Goal: Task Accomplishment & Management: Manage account settings

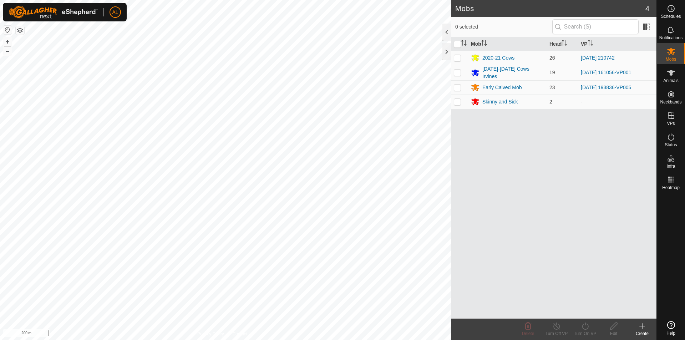
click at [20, 0] on html "AL Schedules Notifications Mobs Animals Neckbands VPs Status Infra Heatmap Help…" at bounding box center [342, 170] width 685 height 340
click at [456, 86] on p-checkbox at bounding box center [457, 88] width 7 height 6
checkbox input "true"
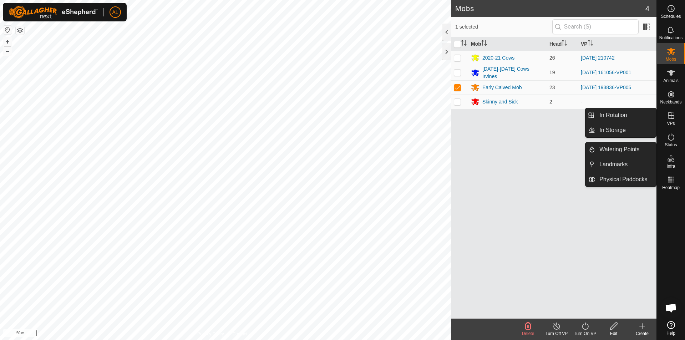
click at [669, 120] on icon at bounding box center [671, 115] width 9 height 9
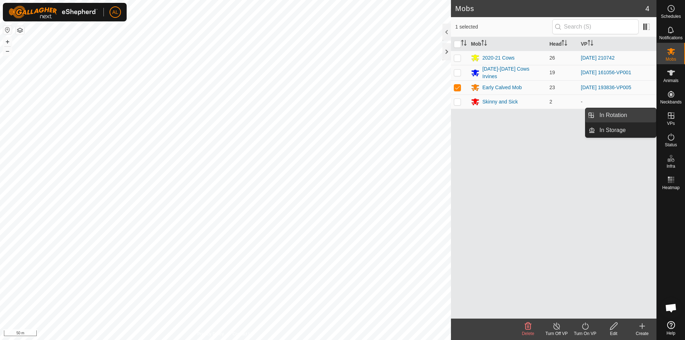
click at [635, 111] on link "In Rotation" at bounding box center [625, 115] width 61 height 14
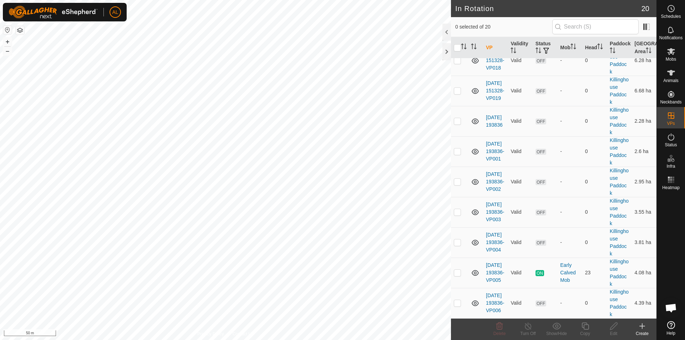
scroll to position [419, 0]
click at [460, 302] on p-checkbox at bounding box center [457, 303] width 7 height 6
checkbox input "true"
click at [586, 325] on icon at bounding box center [585, 326] width 7 height 7
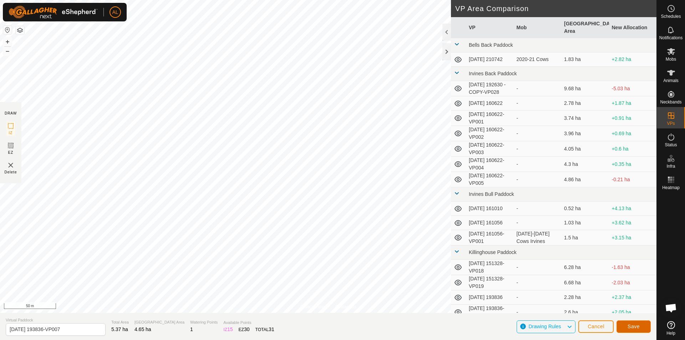
click at [643, 325] on button "Save" at bounding box center [634, 326] width 34 height 12
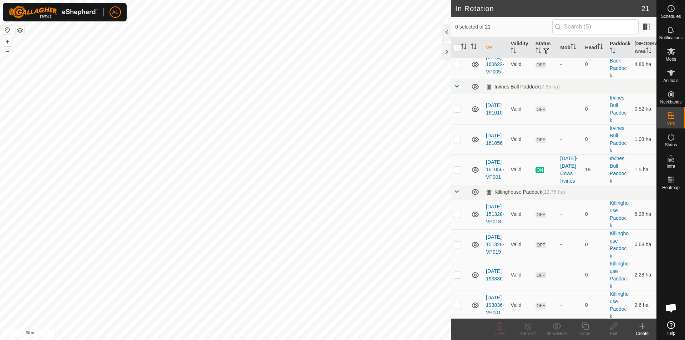
scroll to position [449, 0]
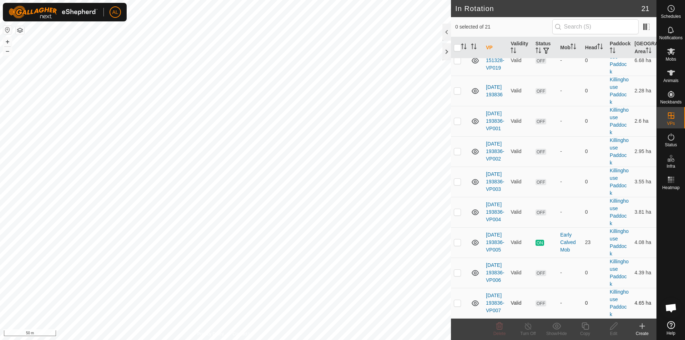
click at [456, 299] on td at bounding box center [459, 303] width 17 height 30
checkbox input "true"
click at [585, 327] on icon at bounding box center [585, 326] width 9 height 9
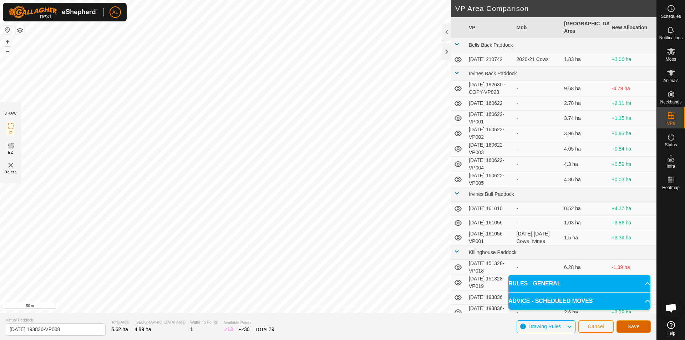
click at [638, 325] on span "Save" at bounding box center [634, 327] width 12 height 6
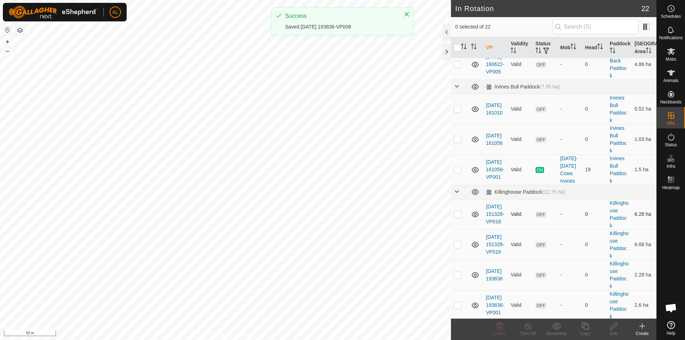
scroll to position [479, 0]
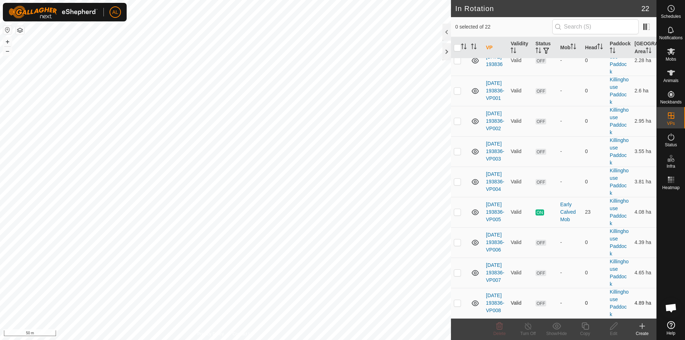
click at [457, 304] on p-checkbox at bounding box center [457, 303] width 7 height 6
checkbox input "true"
click at [587, 326] on icon at bounding box center [585, 326] width 9 height 9
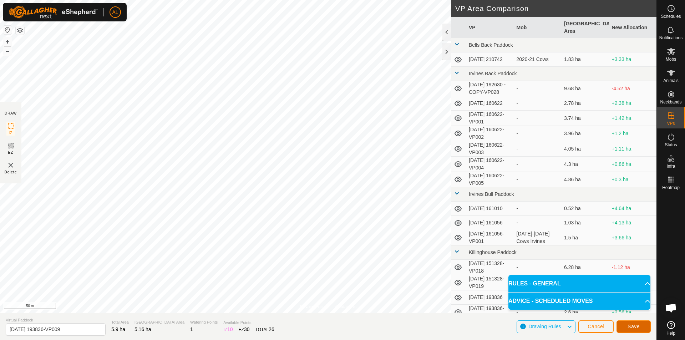
click at [642, 325] on button "Save" at bounding box center [634, 326] width 34 height 12
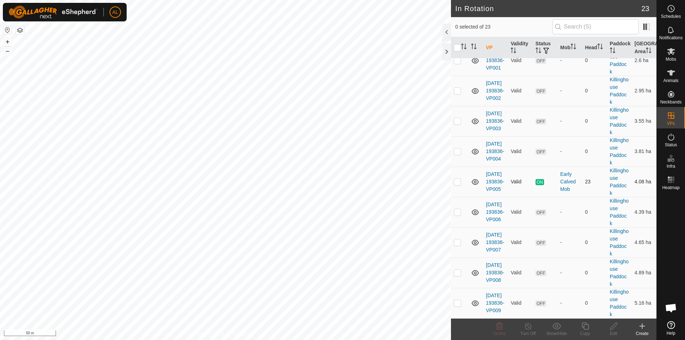
scroll to position [509, 0]
click at [456, 303] on p-checkbox at bounding box center [457, 303] width 7 height 6
checkbox input "true"
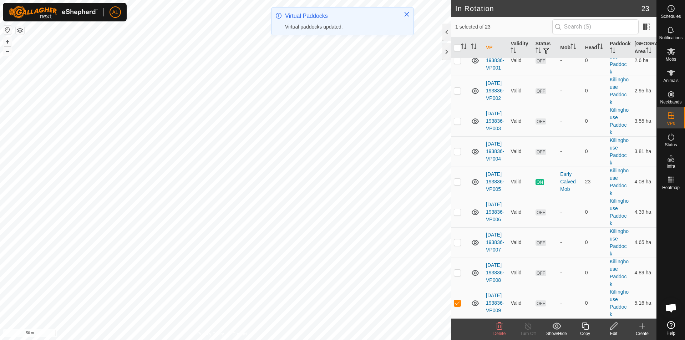
click at [587, 330] on icon at bounding box center [585, 326] width 9 height 9
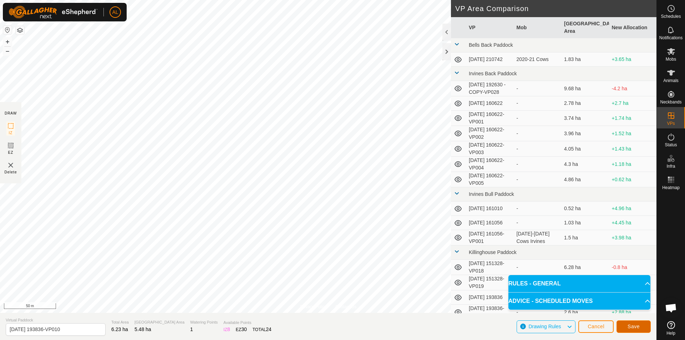
click at [636, 329] on span "Save" at bounding box center [634, 327] width 12 height 6
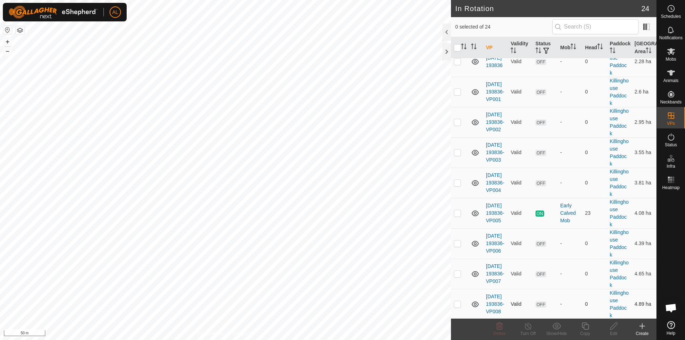
scroll to position [540, 0]
click at [458, 303] on p-checkbox at bounding box center [457, 303] width 7 height 6
checkbox input "true"
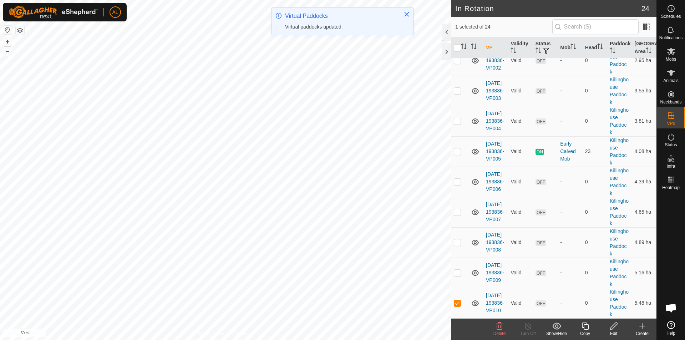
scroll to position [0, 0]
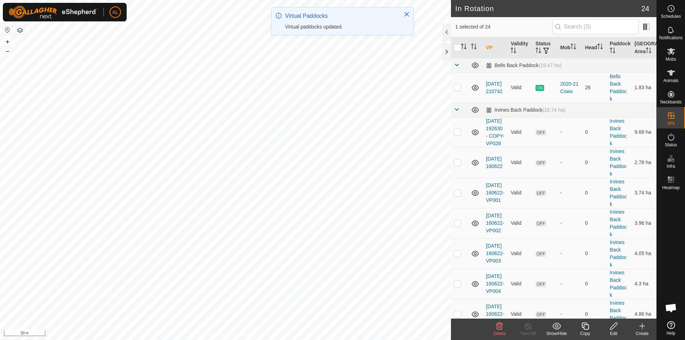
click at [581, 327] on icon at bounding box center [585, 326] width 9 height 9
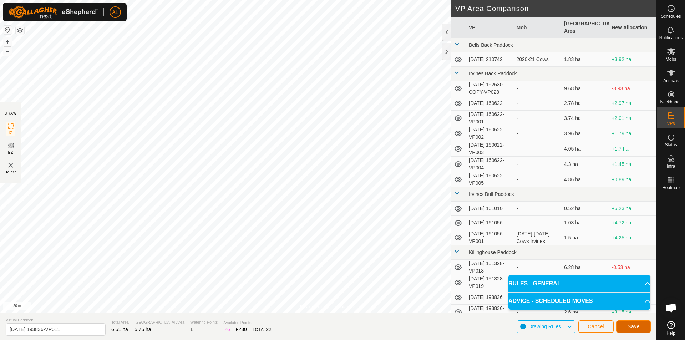
click at [623, 326] on button "Save" at bounding box center [634, 326] width 34 height 12
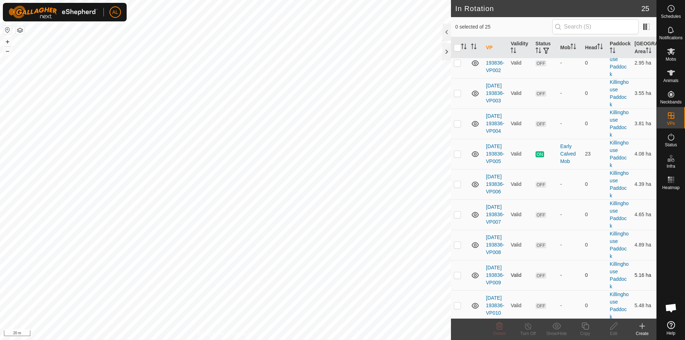
scroll to position [570, 0]
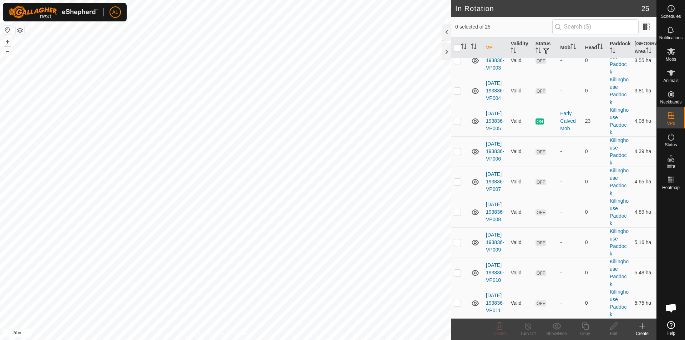
click at [453, 306] on td at bounding box center [459, 303] width 17 height 30
checkbox input "true"
click at [585, 330] on div "Copy" at bounding box center [585, 333] width 29 height 6
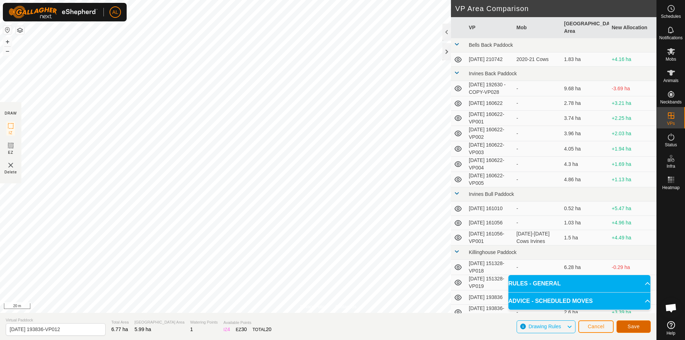
click at [638, 325] on span "Save" at bounding box center [634, 327] width 12 height 6
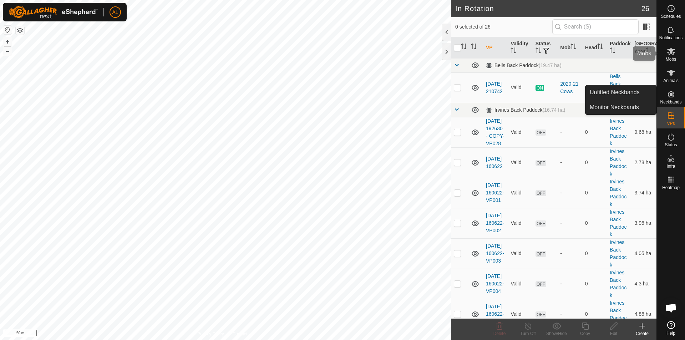
click at [672, 47] on icon at bounding box center [671, 51] width 9 height 9
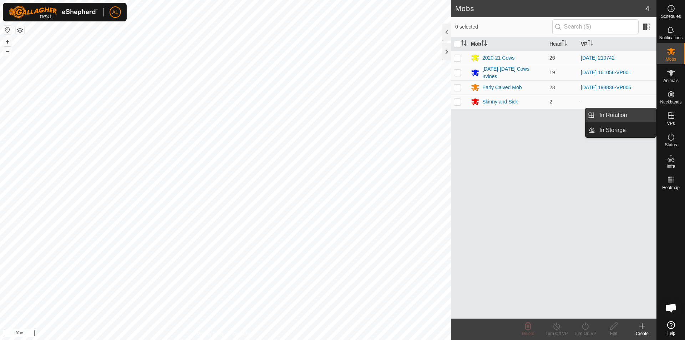
click at [633, 117] on link "In Rotation" at bounding box center [625, 115] width 61 height 14
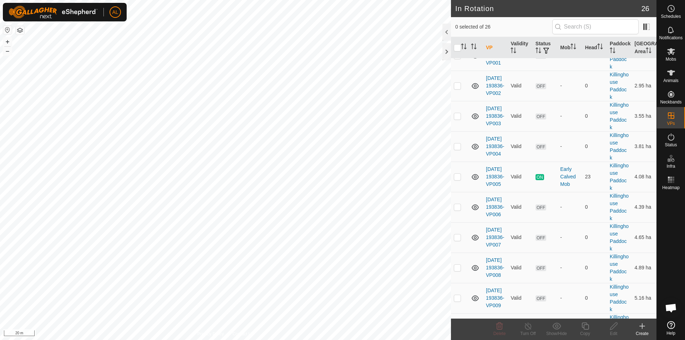
scroll to position [600, 0]
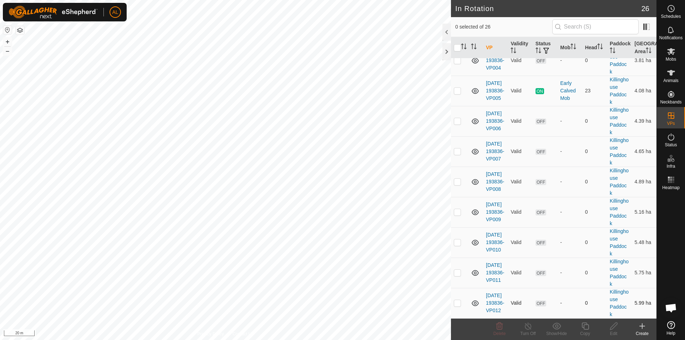
click at [459, 303] on p-checkbox at bounding box center [457, 303] width 7 height 6
checkbox input "true"
click at [585, 334] on div "Copy" at bounding box center [585, 333] width 29 height 6
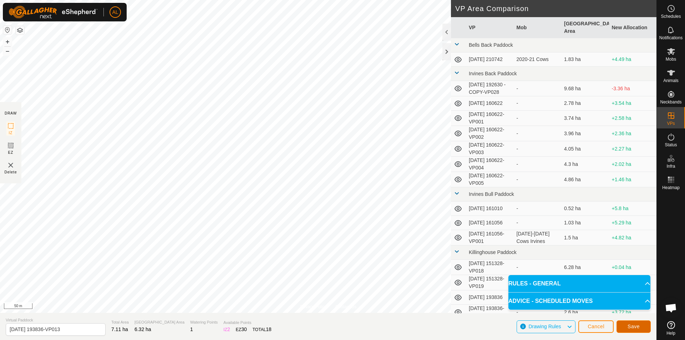
click at [641, 324] on button "Save" at bounding box center [634, 326] width 34 height 12
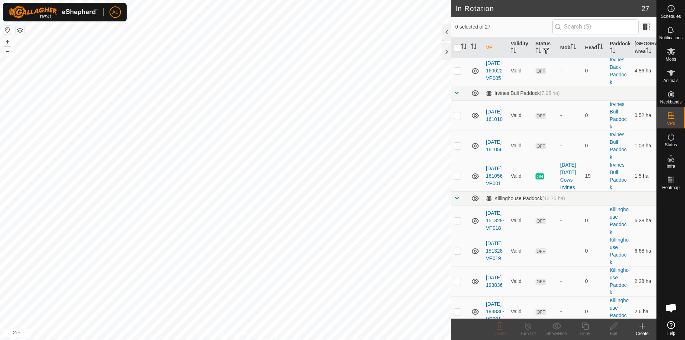
scroll to position [285, 0]
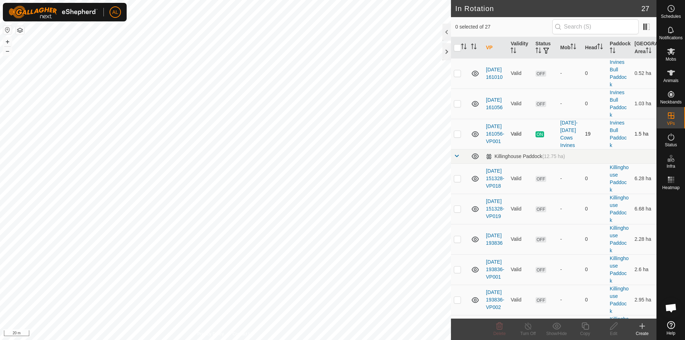
click at [461, 149] on td at bounding box center [459, 134] width 17 height 30
checkbox input "true"
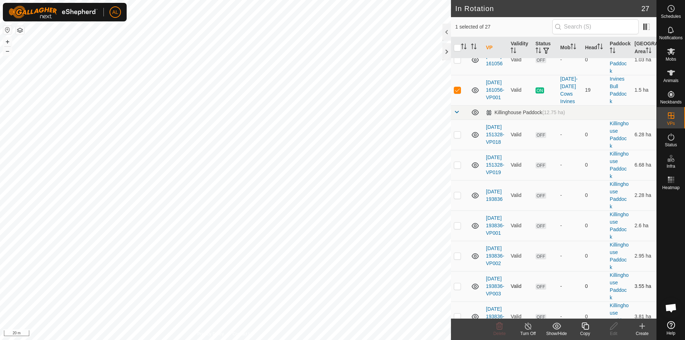
scroll to position [392, 0]
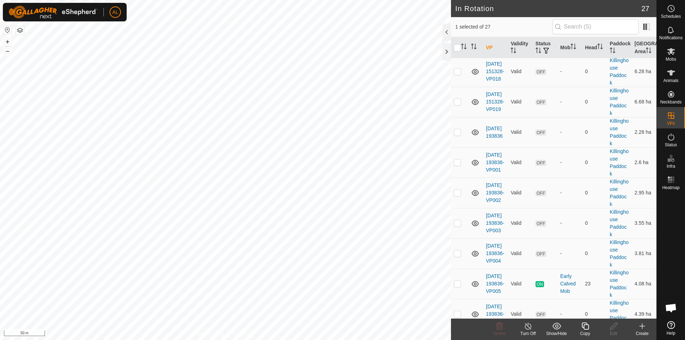
click at [585, 329] on icon at bounding box center [585, 326] width 7 height 7
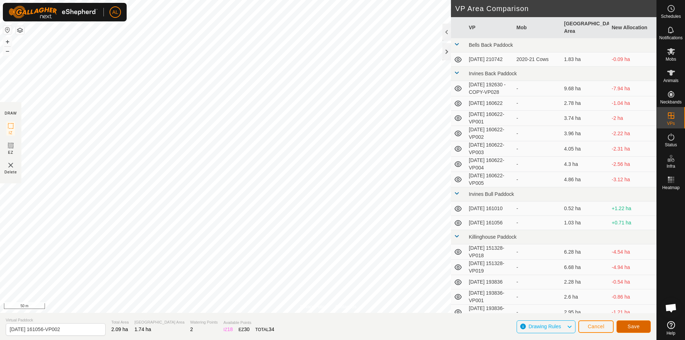
click at [641, 328] on button "Save" at bounding box center [634, 326] width 34 height 12
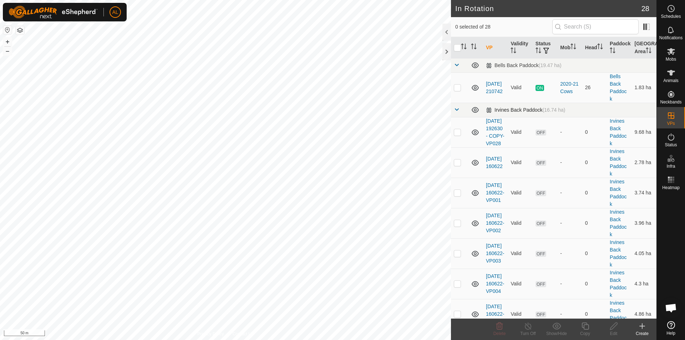
click at [458, 111] on span at bounding box center [457, 110] width 6 height 6
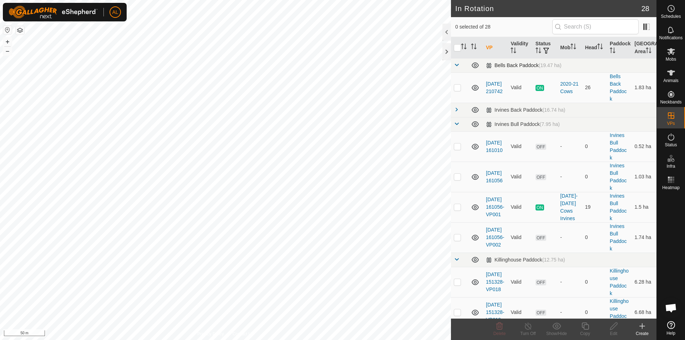
click at [457, 63] on span at bounding box center [457, 65] width 6 height 6
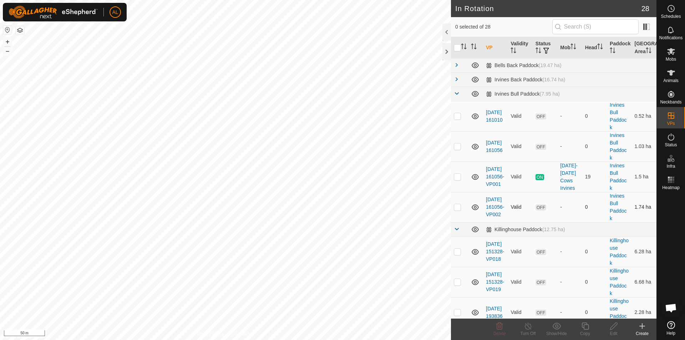
click at [457, 206] on p-checkbox at bounding box center [457, 207] width 7 height 6
checkbox input "true"
click at [583, 333] on div "Copy" at bounding box center [585, 333] width 29 height 6
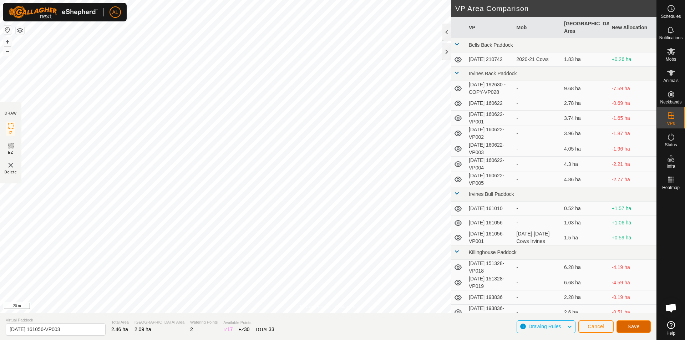
click at [629, 325] on span "Save" at bounding box center [634, 327] width 12 height 6
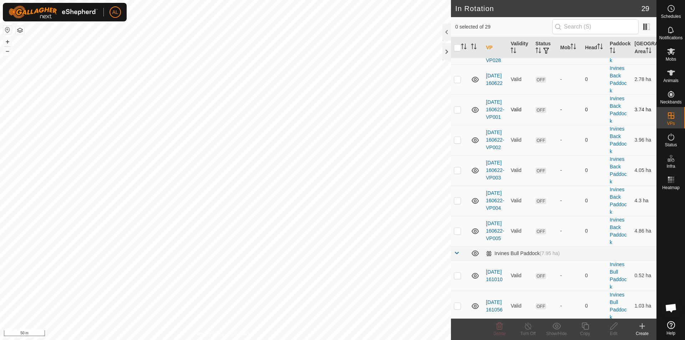
scroll to position [214, 0]
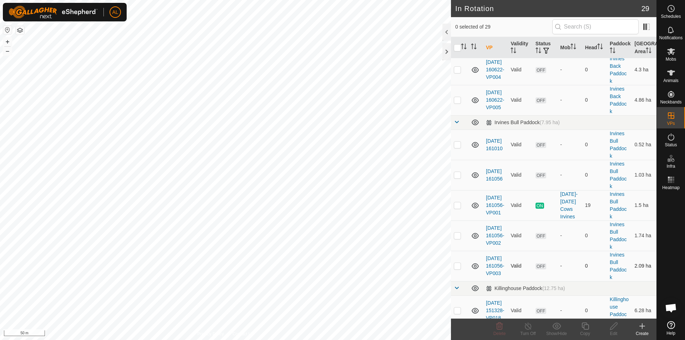
click at [454, 269] on p-checkbox at bounding box center [457, 266] width 7 height 6
checkbox input "true"
click at [585, 328] on icon at bounding box center [585, 326] width 9 height 9
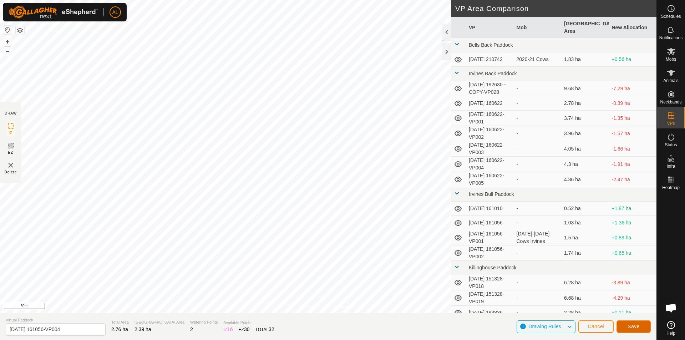
click at [639, 331] on button "Save" at bounding box center [634, 326] width 34 height 12
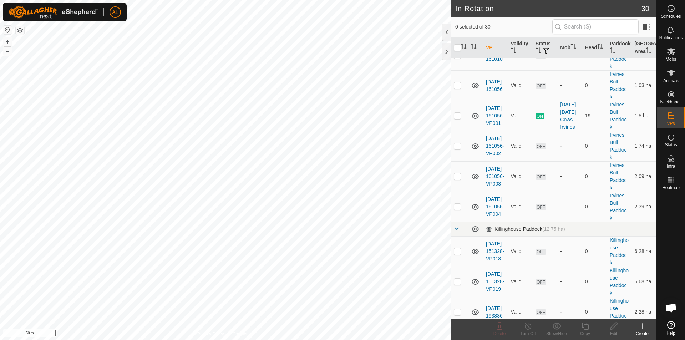
scroll to position [321, 0]
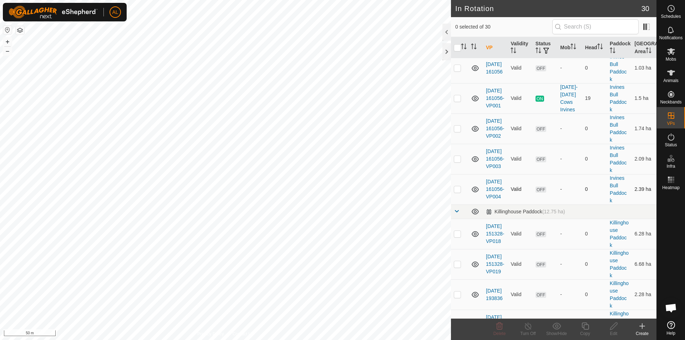
click at [458, 192] on p-checkbox at bounding box center [457, 189] width 7 height 6
checkbox input "true"
click at [587, 329] on icon at bounding box center [585, 326] width 7 height 7
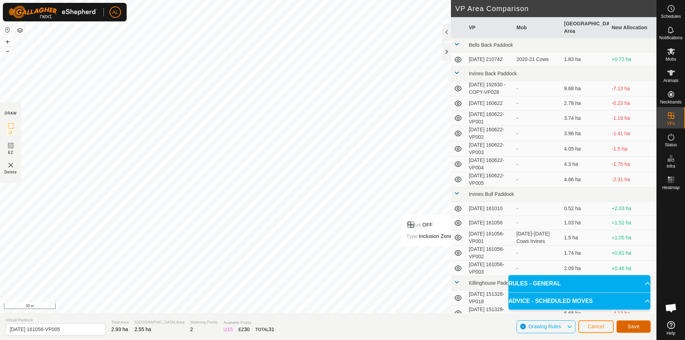
click at [636, 327] on span "Save" at bounding box center [634, 327] width 12 height 6
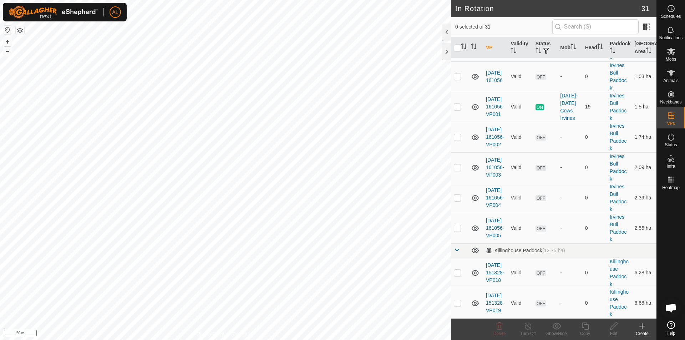
scroll to position [321, 0]
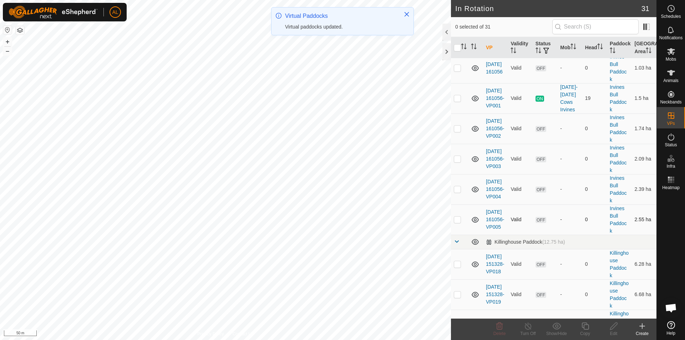
click at [456, 222] on p-checkbox at bounding box center [457, 220] width 7 height 6
checkbox input "true"
click at [586, 333] on div "Copy" at bounding box center [585, 333] width 29 height 6
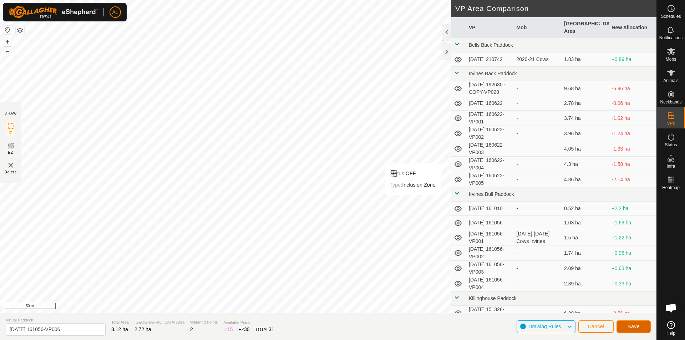
click at [627, 325] on button "Save" at bounding box center [634, 326] width 34 height 12
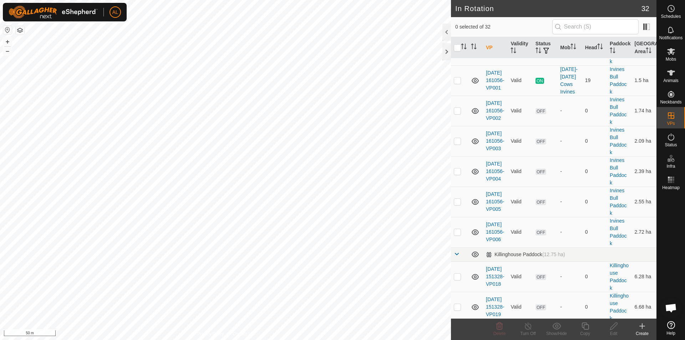
scroll to position [357, 0]
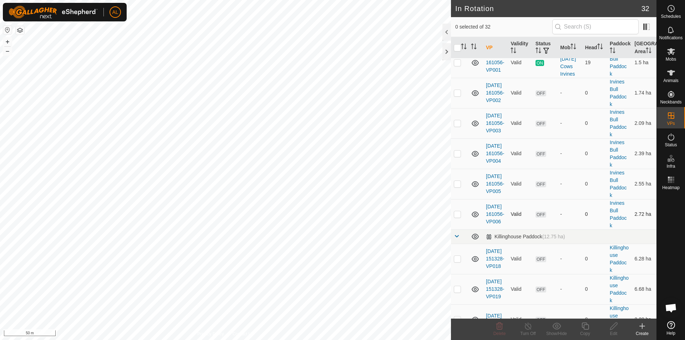
click at [455, 217] on p-checkbox at bounding box center [457, 214] width 7 height 6
checkbox input "true"
click at [583, 326] on icon at bounding box center [585, 326] width 9 height 9
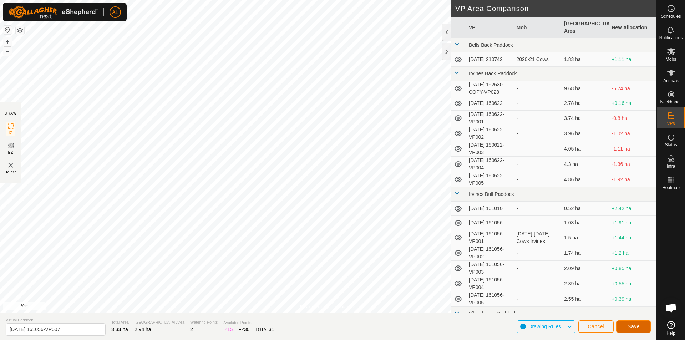
click at [638, 325] on span "Save" at bounding box center [634, 327] width 12 height 6
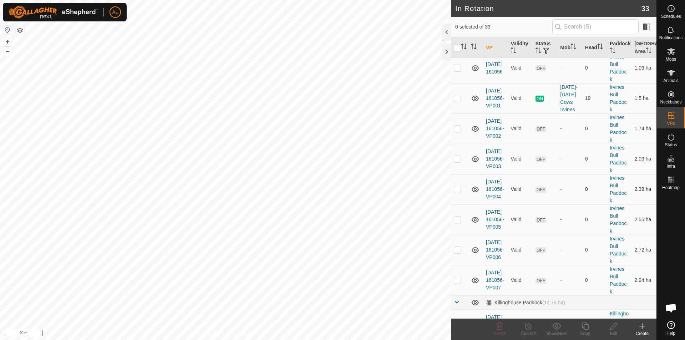
scroll to position [357, 0]
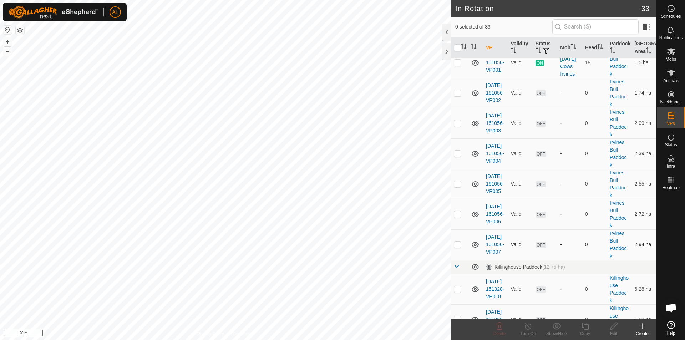
click at [457, 247] on p-checkbox at bounding box center [457, 245] width 7 height 6
checkbox input "true"
click at [586, 328] on icon at bounding box center [585, 326] width 9 height 9
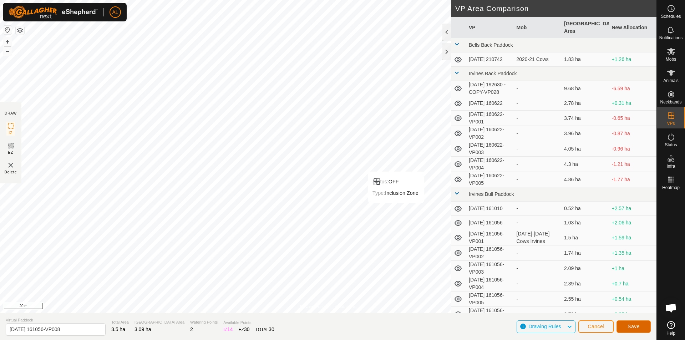
click at [634, 324] on span "Save" at bounding box center [634, 327] width 12 height 6
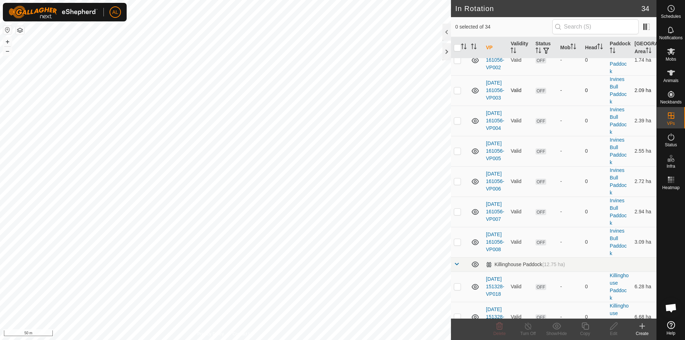
scroll to position [392, 0]
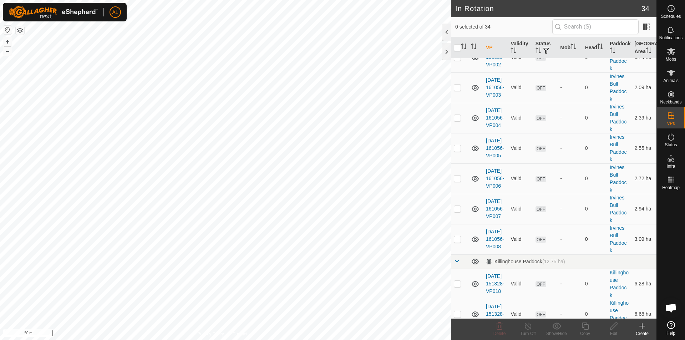
click at [459, 242] on p-checkbox at bounding box center [457, 239] width 7 height 6
checkbox input "true"
click at [593, 328] on copy-svg-icon at bounding box center [585, 326] width 29 height 9
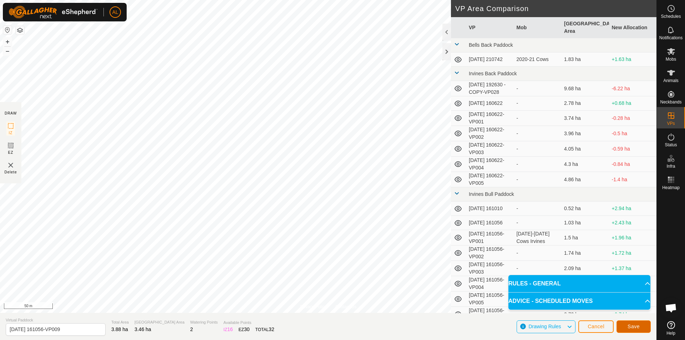
click at [632, 329] on span "Save" at bounding box center [634, 327] width 12 height 6
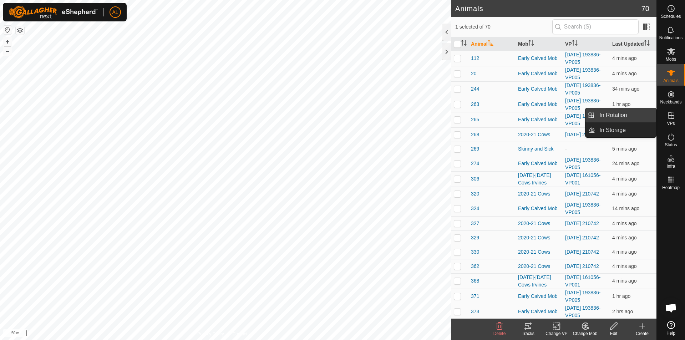
click at [631, 115] on link "In Rotation" at bounding box center [625, 115] width 61 height 14
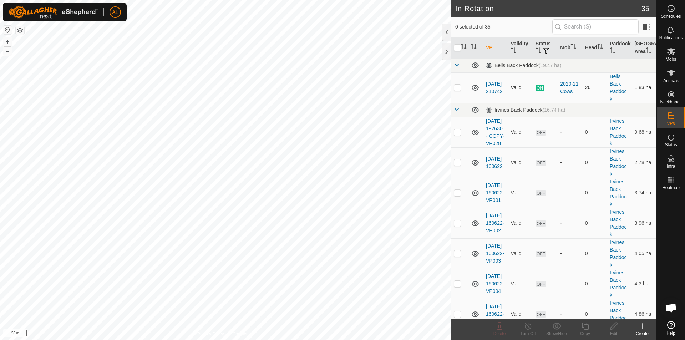
click at [460, 84] on td at bounding box center [459, 87] width 17 height 30
checkbox input "true"
click at [588, 330] on icon at bounding box center [585, 326] width 9 height 9
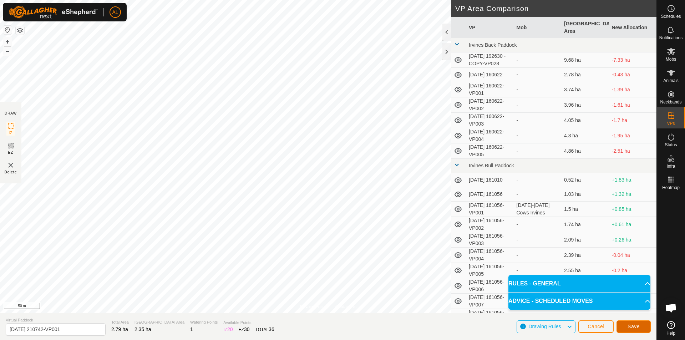
click at [629, 330] on button "Save" at bounding box center [634, 326] width 34 height 12
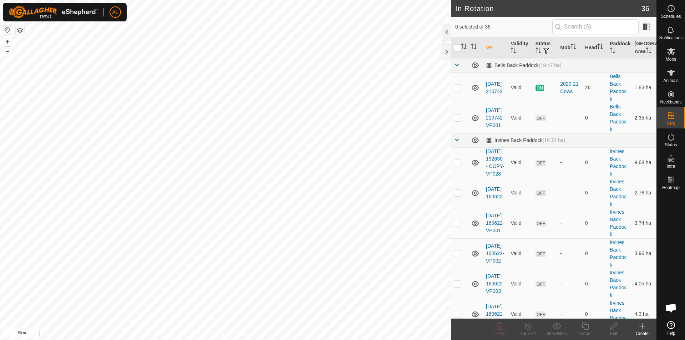
click at [458, 118] on p-checkbox at bounding box center [457, 118] width 7 height 6
checkbox input "true"
click at [587, 329] on icon at bounding box center [585, 326] width 7 height 7
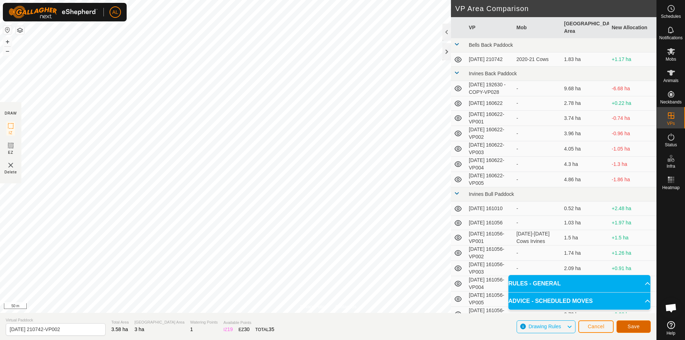
click at [640, 323] on button "Save" at bounding box center [634, 326] width 34 height 12
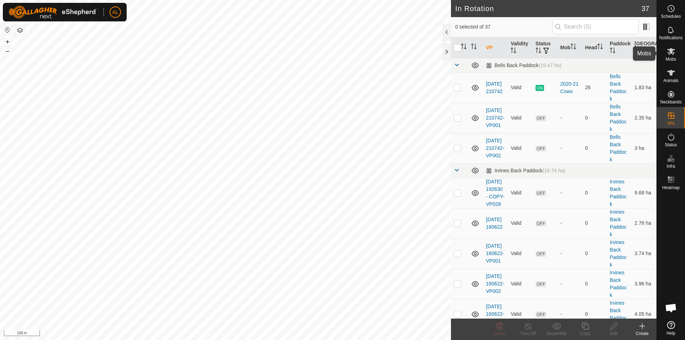
click at [670, 54] on icon at bounding box center [671, 51] width 9 height 9
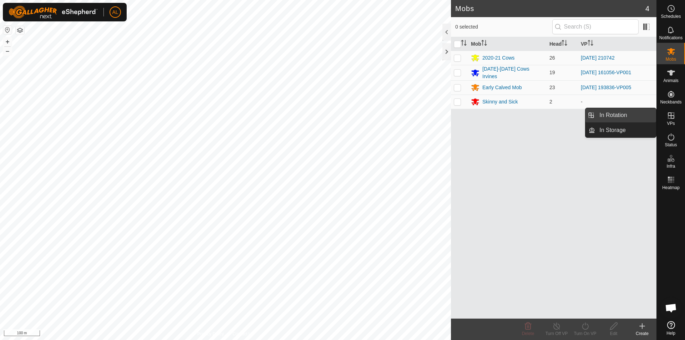
drag, startPoint x: 635, startPoint y: 115, endPoint x: 624, endPoint y: 108, distance: 13.5
click at [635, 116] on link "In Rotation" at bounding box center [625, 115] width 61 height 14
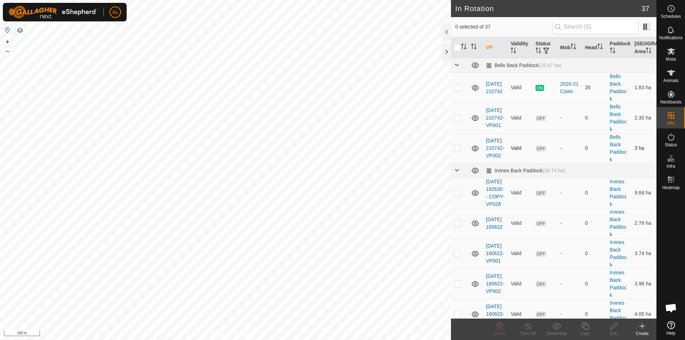
click at [464, 151] on td at bounding box center [459, 148] width 17 height 30
checkbox input "true"
click at [590, 335] on div "Copy" at bounding box center [585, 333] width 29 height 6
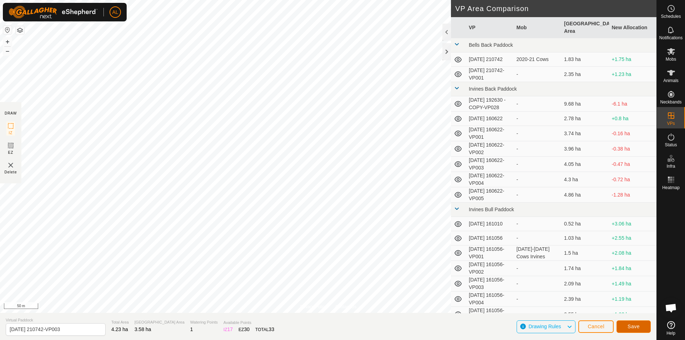
click at [638, 328] on span "Save" at bounding box center [634, 327] width 12 height 6
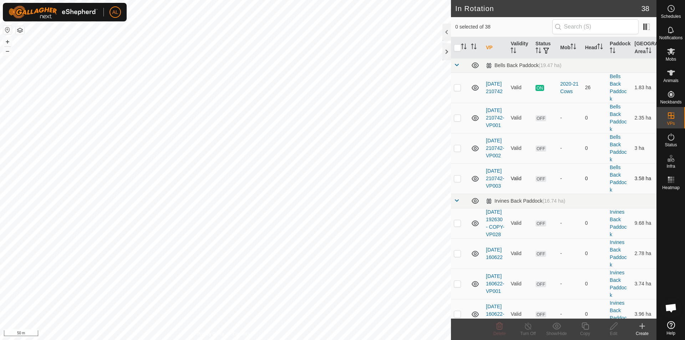
click at [455, 180] on p-checkbox at bounding box center [457, 179] width 7 height 6
checkbox input "true"
click at [583, 330] on icon at bounding box center [585, 326] width 9 height 9
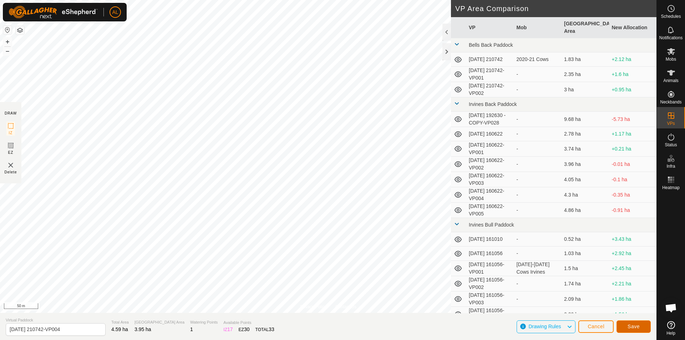
click at [636, 324] on span "Save" at bounding box center [634, 327] width 12 height 6
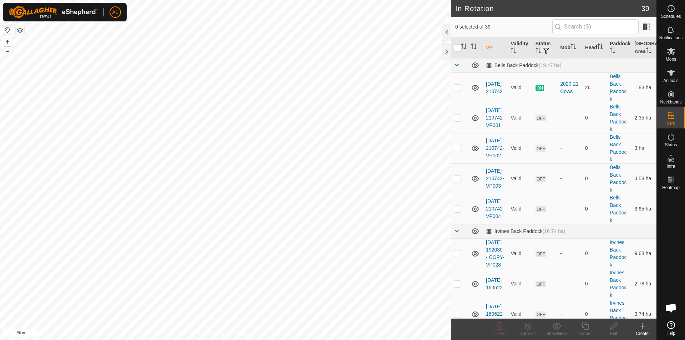
click at [455, 209] on p-checkbox at bounding box center [457, 209] width 7 height 6
checkbox input "true"
click at [589, 330] on icon at bounding box center [585, 326] width 9 height 9
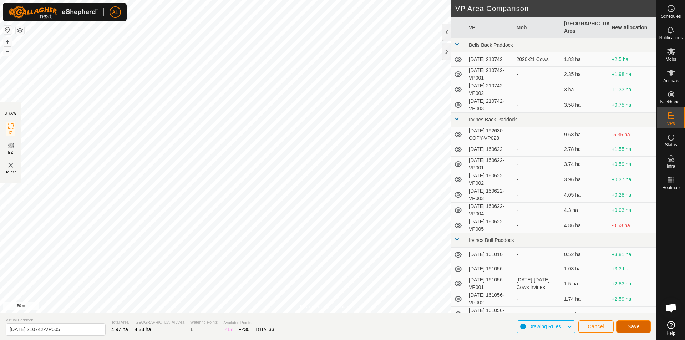
click at [633, 324] on span "Save" at bounding box center [634, 327] width 12 height 6
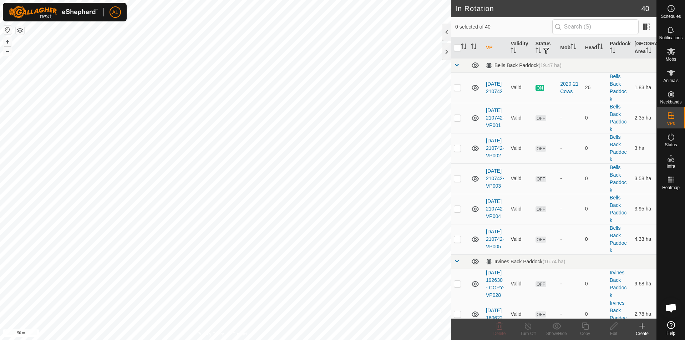
click at [457, 239] on p-checkbox at bounding box center [457, 239] width 7 height 6
checkbox input "true"
click at [583, 329] on icon at bounding box center [585, 326] width 9 height 9
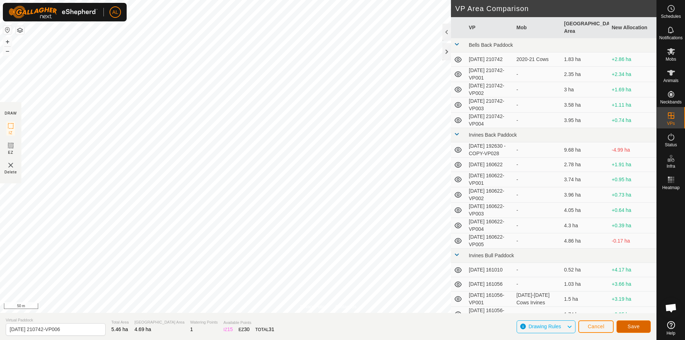
click at [635, 322] on button "Save" at bounding box center [634, 326] width 34 height 12
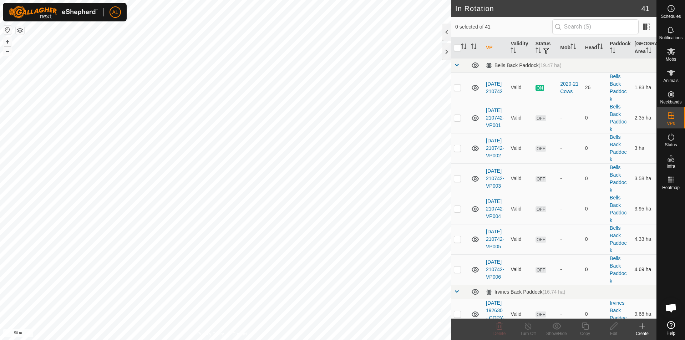
click at [457, 270] on p-checkbox at bounding box center [457, 270] width 7 height 6
checkbox input "true"
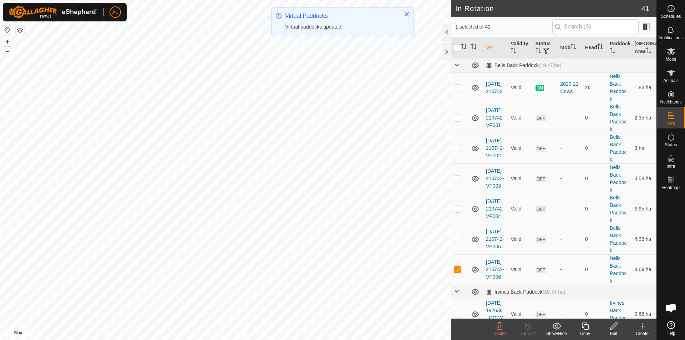
click at [581, 329] on icon at bounding box center [585, 326] width 9 height 9
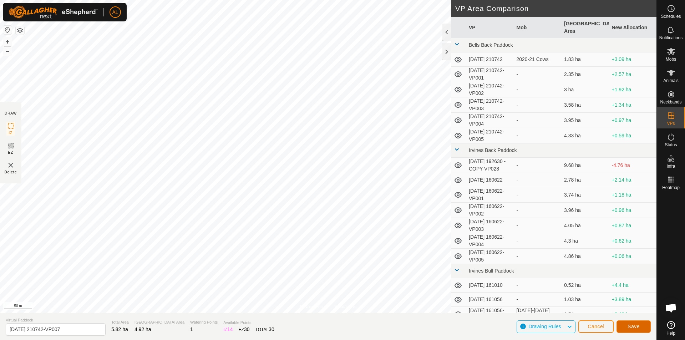
click at [646, 333] on button "Save" at bounding box center [634, 326] width 34 height 12
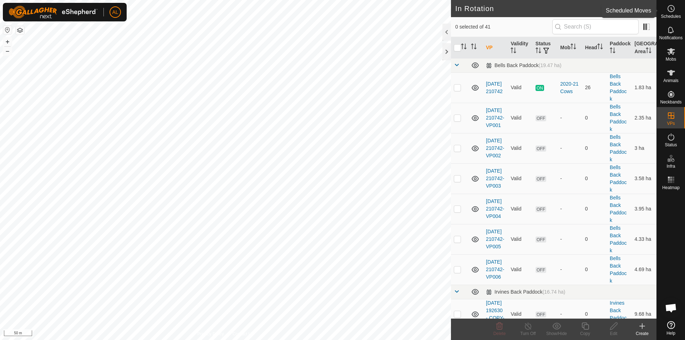
click at [674, 11] on icon at bounding box center [671, 8] width 9 height 9
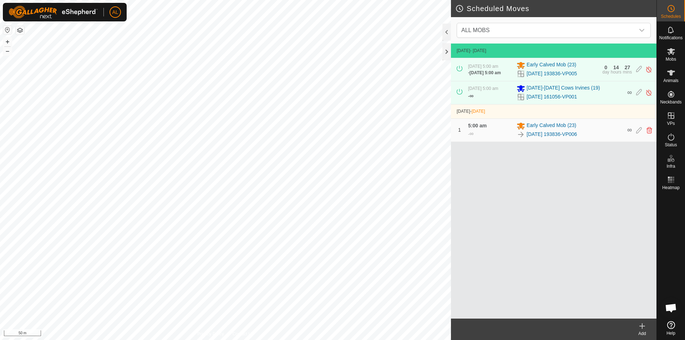
click at [639, 328] on icon at bounding box center [642, 326] width 9 height 9
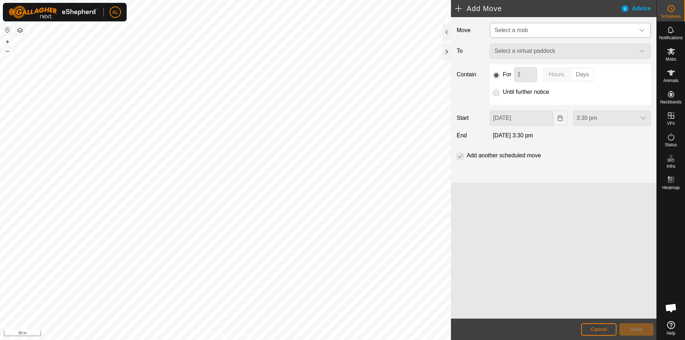
click at [543, 33] on span "Select a mob" at bounding box center [563, 30] width 143 height 14
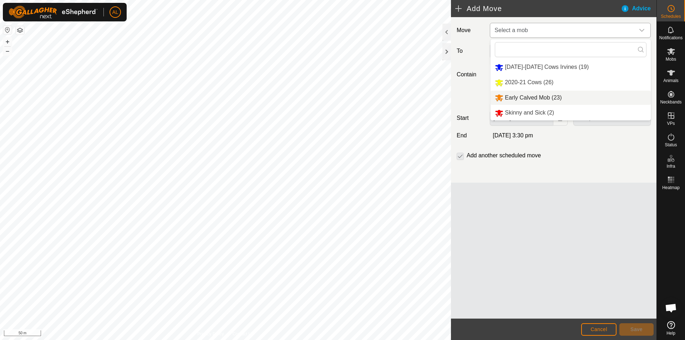
click at [528, 96] on li "Early Calved Mob (23)" at bounding box center [571, 98] width 160 height 15
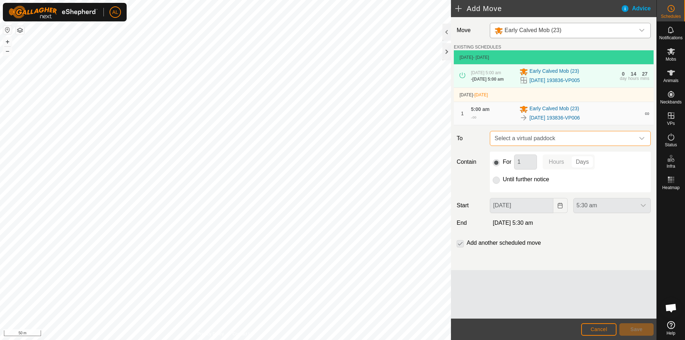
click at [600, 144] on span "Select a virtual paddock" at bounding box center [563, 138] width 143 height 14
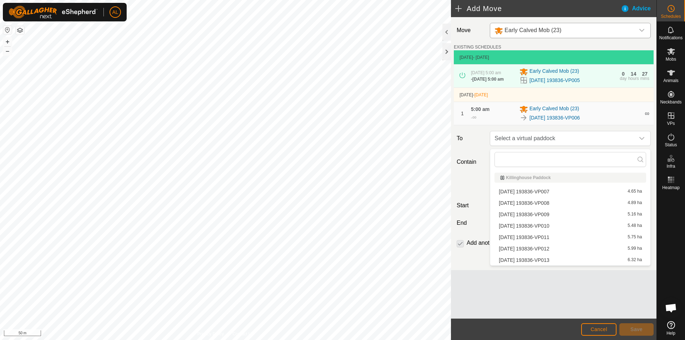
click at [580, 189] on li "2025-09-02 193836-VP007 4.65 ha" at bounding box center [570, 191] width 152 height 11
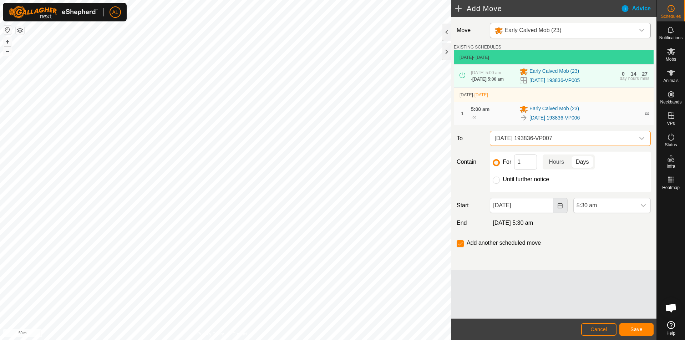
click at [556, 213] on button "Choose Date" at bounding box center [560, 205] width 14 height 15
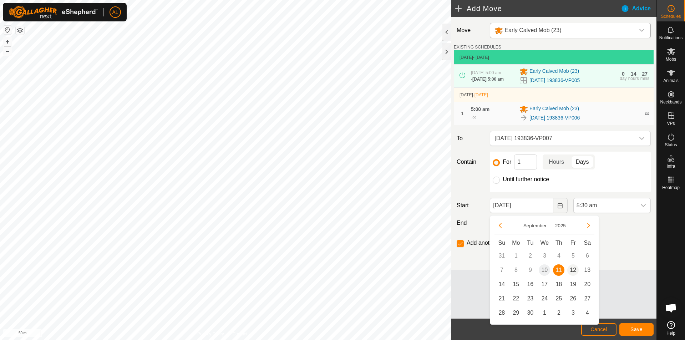
click at [573, 270] on span "12" at bounding box center [572, 269] width 11 height 11
type input "12 Sep, 2025"
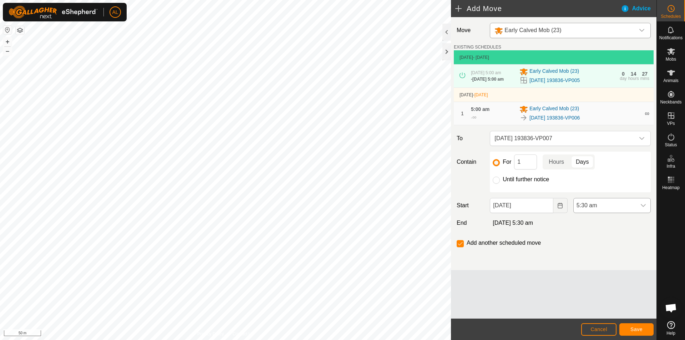
click at [595, 208] on span "5:30 am" at bounding box center [605, 205] width 62 height 14
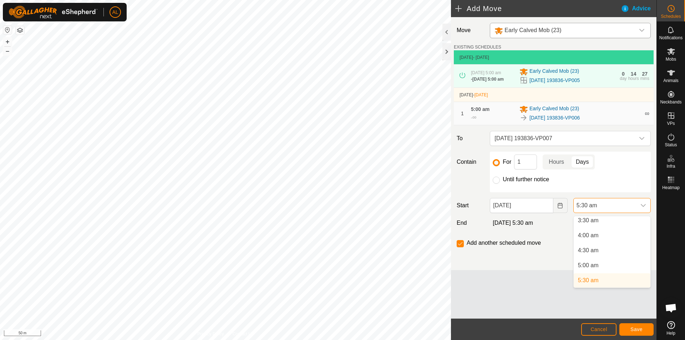
scroll to position [105, 0]
click at [599, 269] on li "5:00 am" at bounding box center [612, 268] width 77 height 14
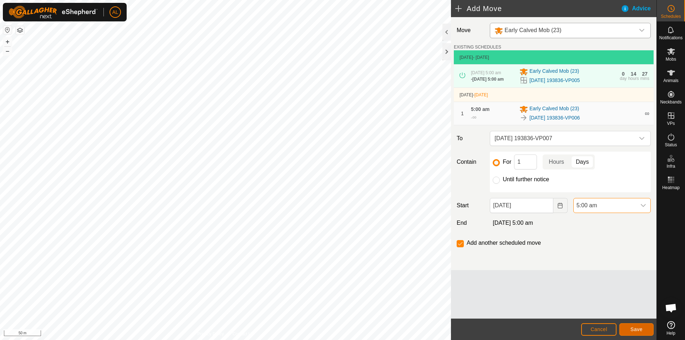
click at [641, 329] on span "Save" at bounding box center [636, 329] width 12 height 6
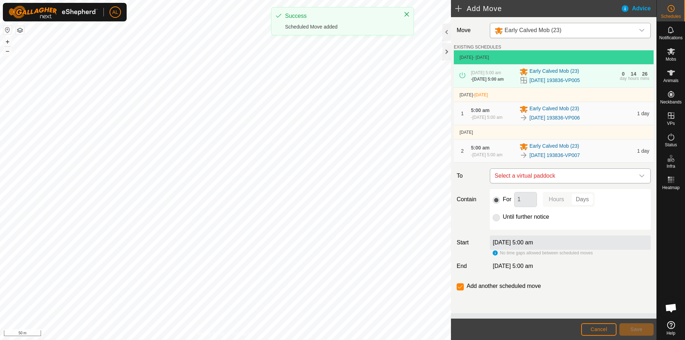
click at [571, 183] on span "Select a virtual paddock" at bounding box center [563, 176] width 143 height 14
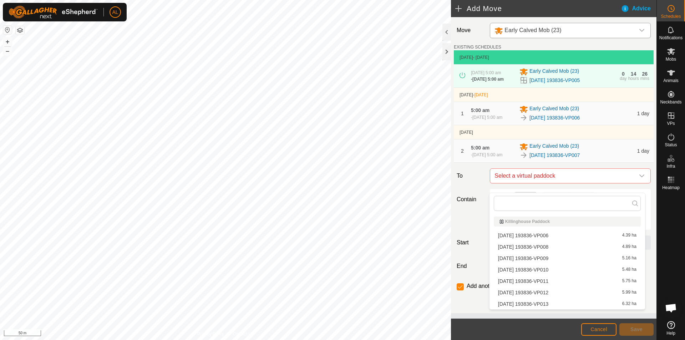
click at [545, 245] on li "2025-09-02 193836-VP008 4.89 ha" at bounding box center [567, 247] width 147 height 11
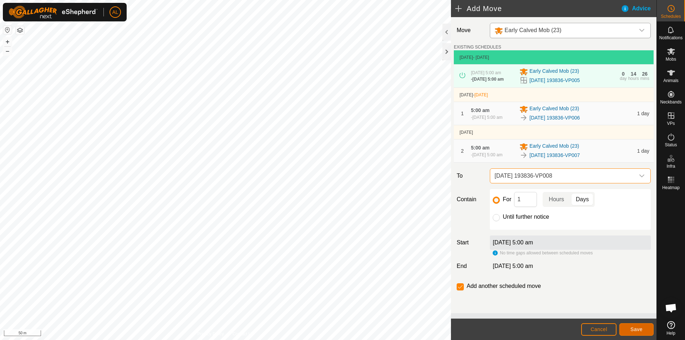
click at [632, 327] on span "Save" at bounding box center [636, 329] width 12 height 6
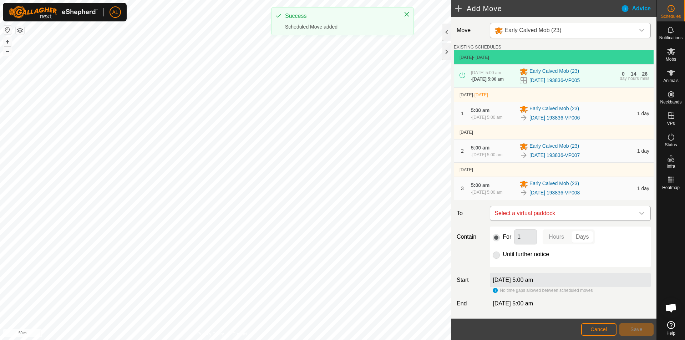
click at [539, 220] on span "Select a virtual paddock" at bounding box center [563, 213] width 143 height 14
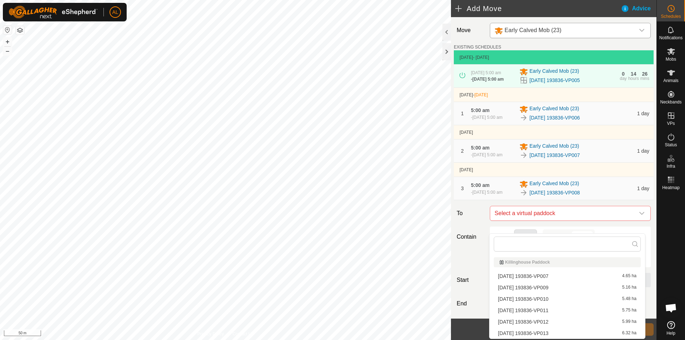
click at [545, 298] on li "2025-09-02 193836-VP010 5.48 ha" at bounding box center [567, 299] width 147 height 11
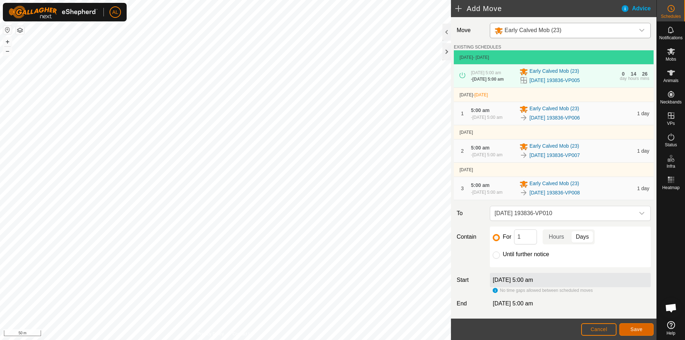
click at [638, 329] on span "Save" at bounding box center [636, 329] width 12 height 6
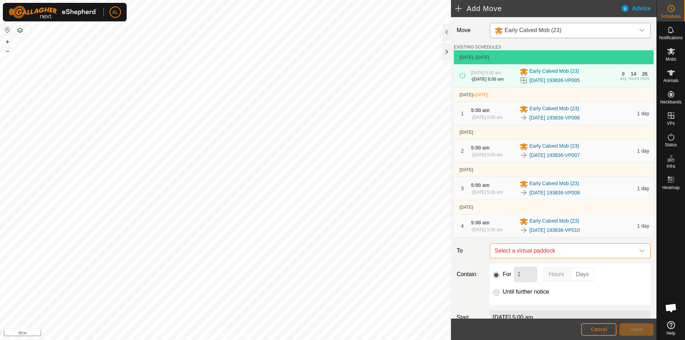
click at [597, 258] on span "Select a virtual paddock" at bounding box center [563, 251] width 143 height 14
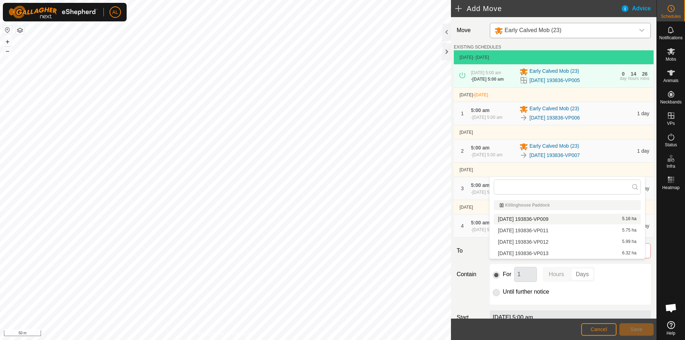
click at [574, 219] on li "2025-09-02 193836-VP009 5.16 ha" at bounding box center [567, 219] width 147 height 11
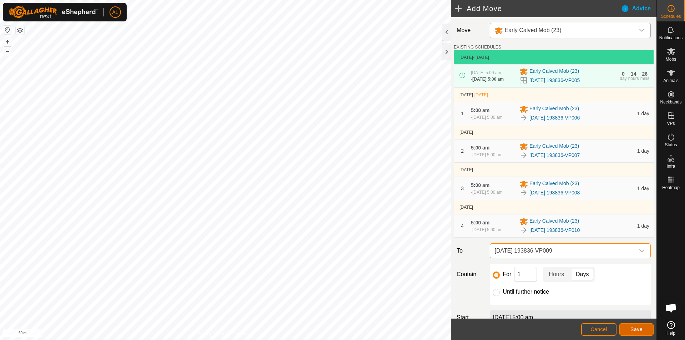
click at [644, 330] on button "Save" at bounding box center [636, 329] width 34 height 12
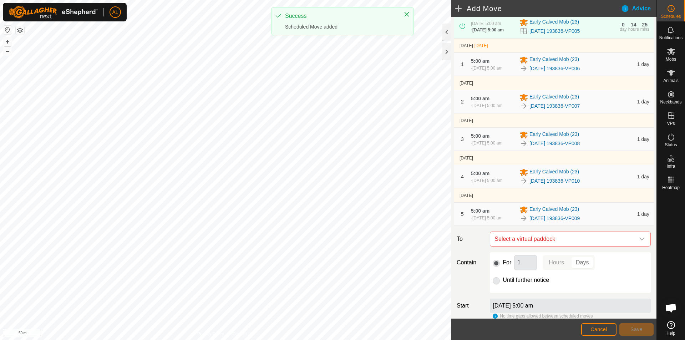
scroll to position [71, 0]
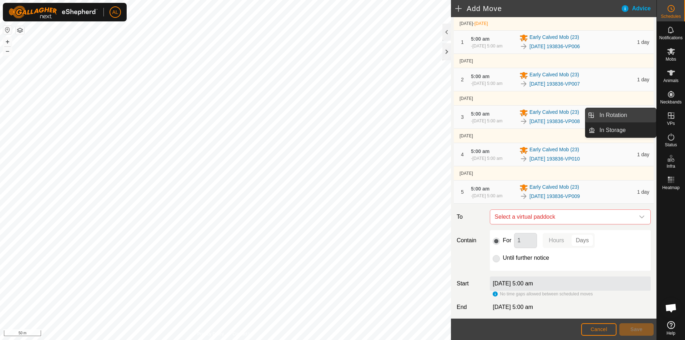
click at [636, 116] on link "In Rotation" at bounding box center [625, 115] width 61 height 14
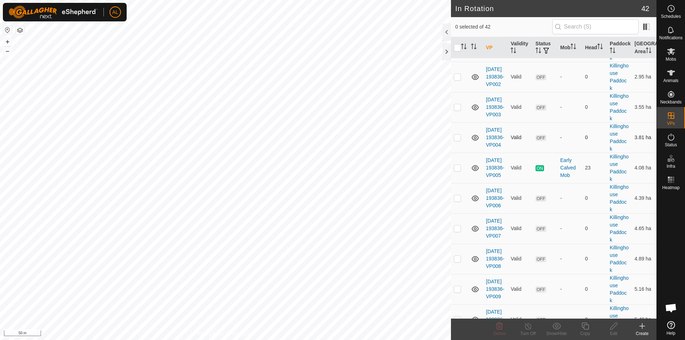
scroll to position [1035, 0]
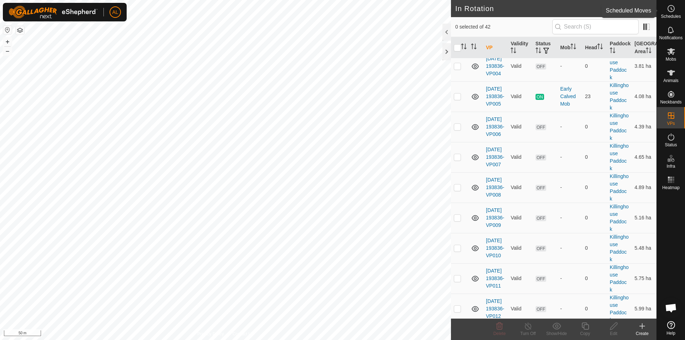
click at [674, 14] on span "Schedules" at bounding box center [671, 16] width 20 height 4
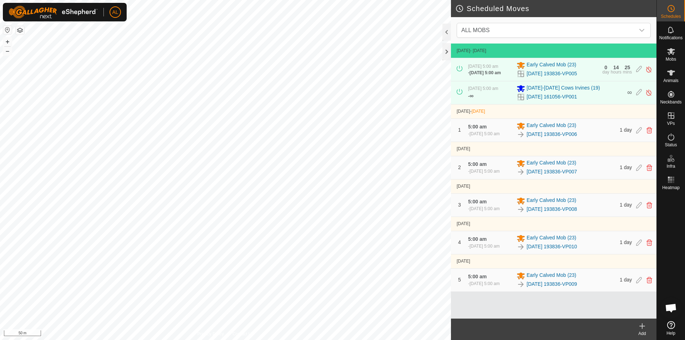
click at [648, 254] on div "4 5:00 am - 15 Sept 2025, 5:00 am Early Calved Mob (23) 2025-09-02 193836-VP010…" at bounding box center [554, 242] width 200 height 23
click at [648, 246] on icon at bounding box center [649, 242] width 6 height 6
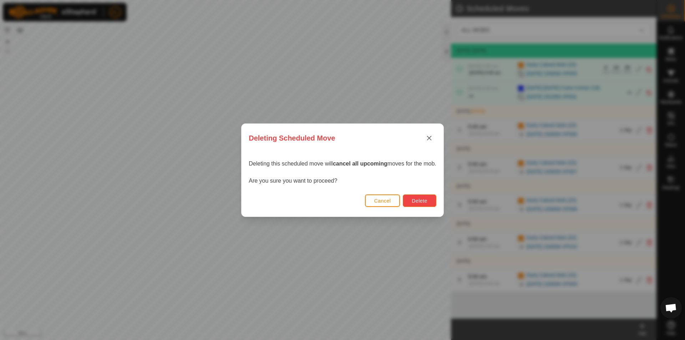
click at [416, 200] on span "Delete" at bounding box center [419, 201] width 15 height 6
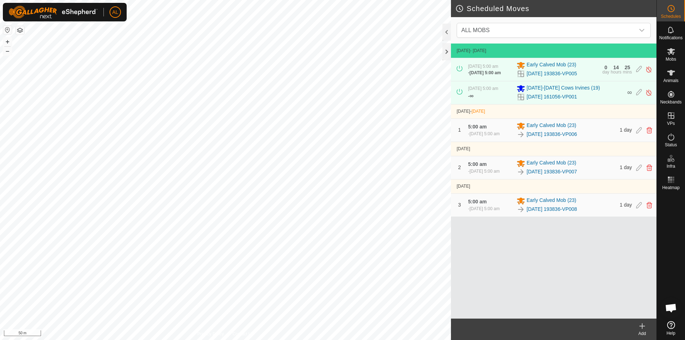
click at [645, 325] on icon at bounding box center [642, 326] width 9 height 9
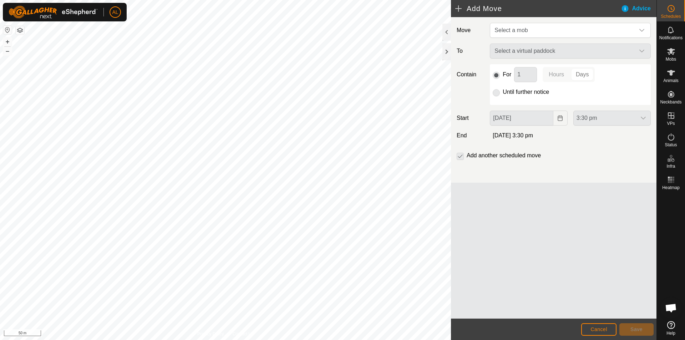
click at [536, 48] on div "Select a virtual paddock" at bounding box center [570, 51] width 167 height 15
click at [529, 36] on span "Select a mob" at bounding box center [563, 30] width 143 height 14
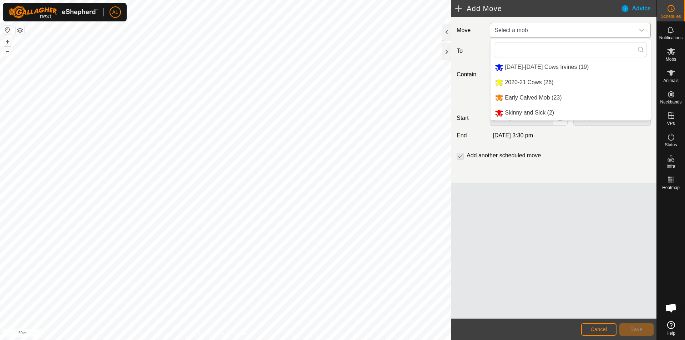
click at [528, 98] on li "Early Calved Mob (23)" at bounding box center [571, 98] width 160 height 15
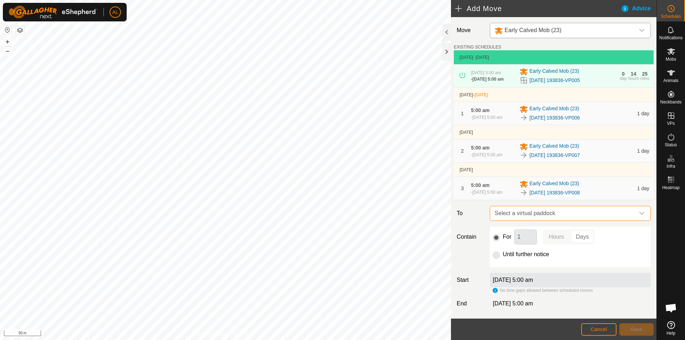
click at [526, 220] on span "Select a virtual paddock" at bounding box center [563, 213] width 143 height 14
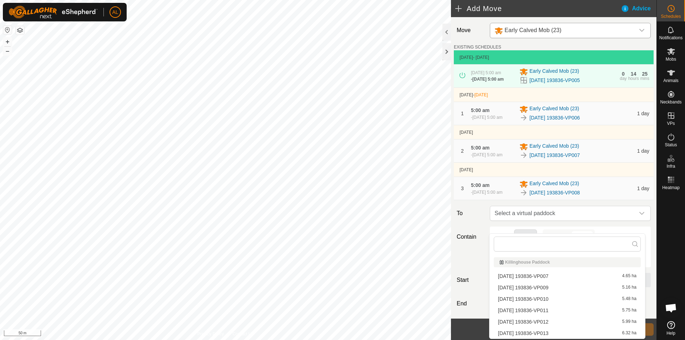
click at [554, 288] on li "2025-09-02 193836-VP009 5.16 ha" at bounding box center [567, 287] width 147 height 11
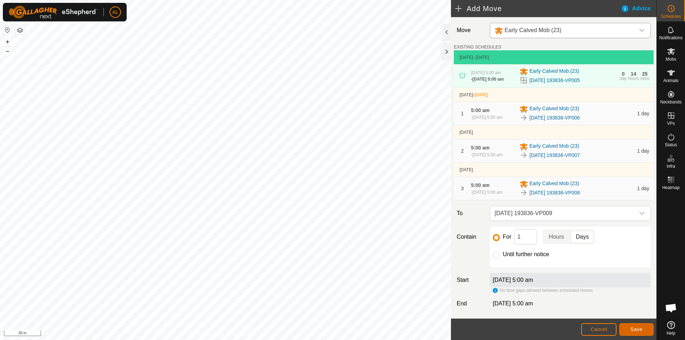
click at [643, 333] on button "Save" at bounding box center [636, 329] width 34 height 12
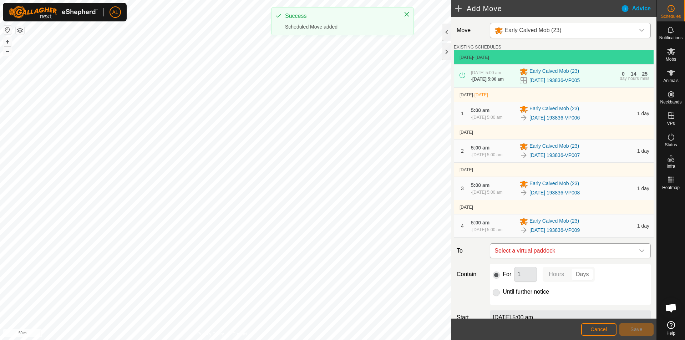
click at [531, 258] on span "Select a virtual paddock" at bounding box center [563, 251] width 143 height 14
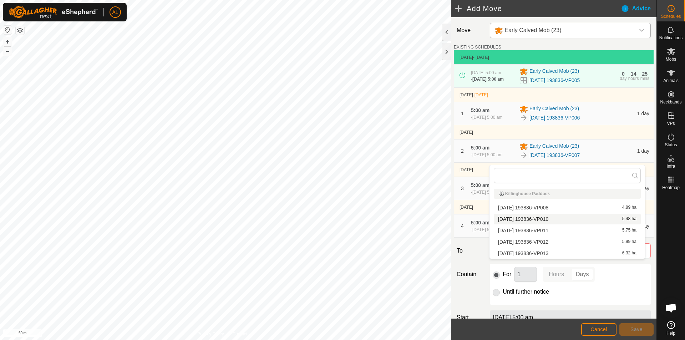
click at [537, 217] on li "2025-09-02 193836-VP010 5.48 ha" at bounding box center [567, 219] width 147 height 11
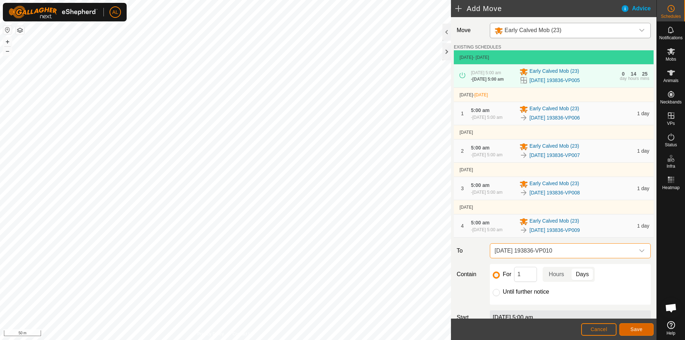
click at [635, 326] on button "Save" at bounding box center [636, 329] width 34 height 12
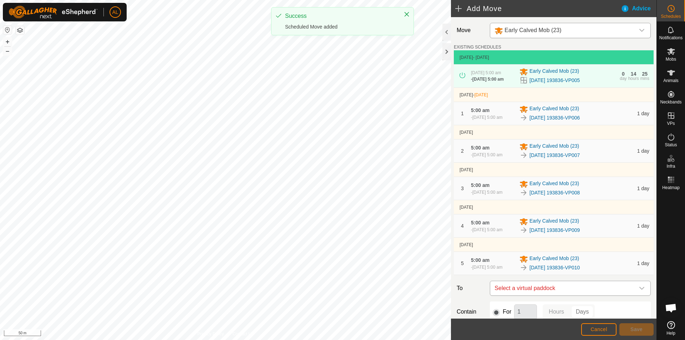
click at [542, 295] on span "Select a virtual paddock" at bounding box center [563, 288] width 143 height 14
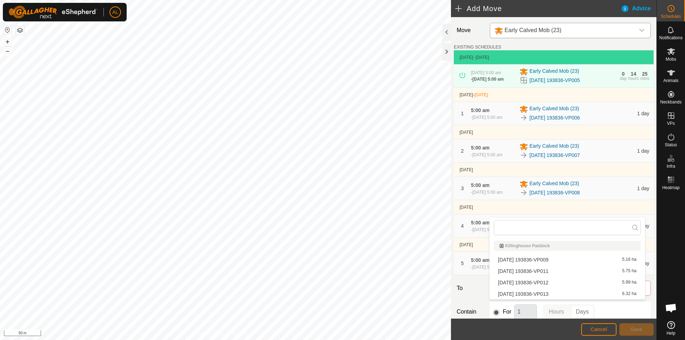
click at [534, 271] on li "2025-09-02 193836-VP011 5.75 ha" at bounding box center [567, 271] width 147 height 11
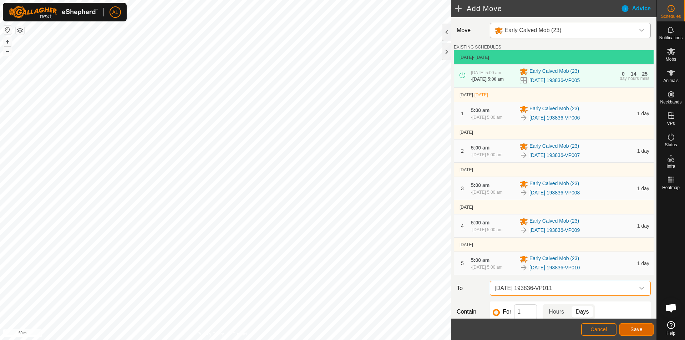
click at [636, 332] on button "Save" at bounding box center [636, 329] width 34 height 12
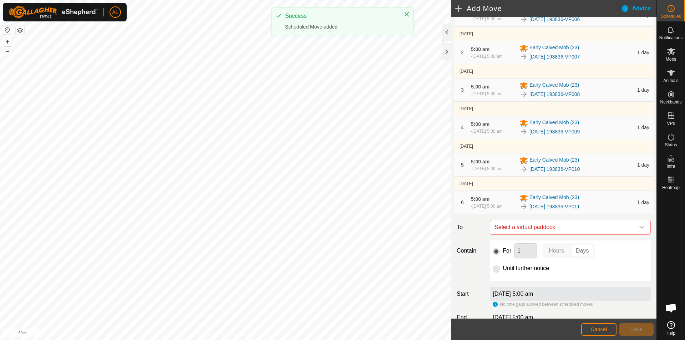
scroll to position [107, 0]
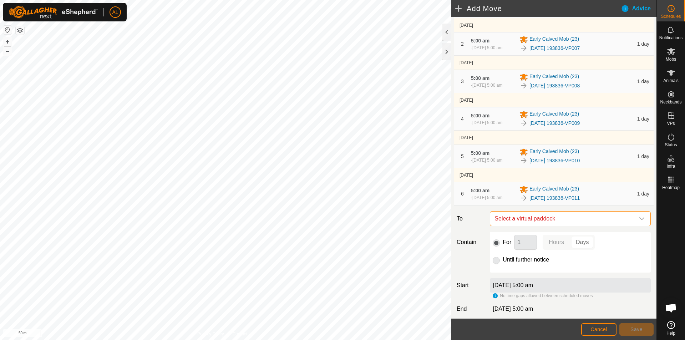
click at [570, 226] on span "Select a virtual paddock" at bounding box center [563, 219] width 143 height 14
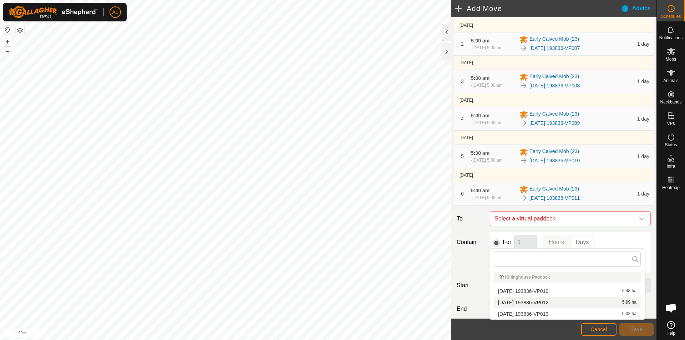
click at [561, 303] on li "2025-09-02 193836-VP012 5.99 ha" at bounding box center [567, 302] width 147 height 11
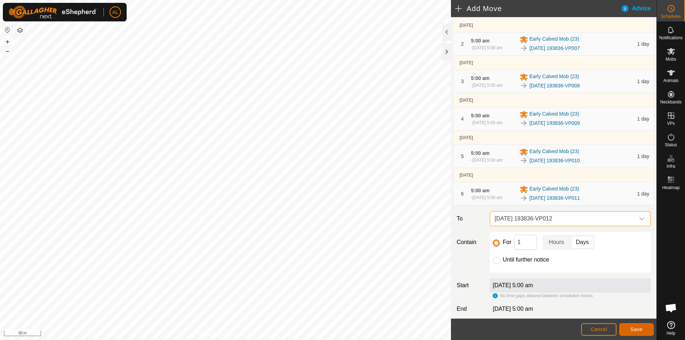
click at [649, 330] on button "Save" at bounding box center [636, 329] width 34 height 12
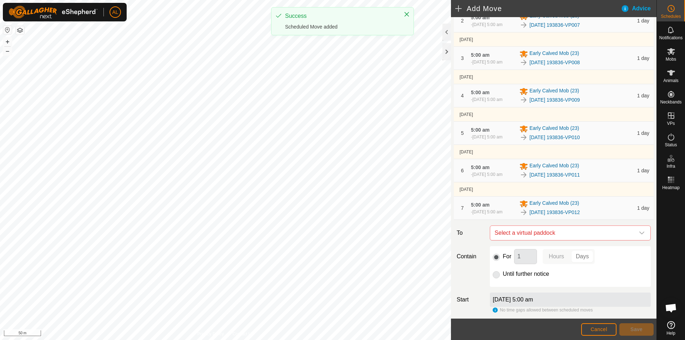
scroll to position [178, 0]
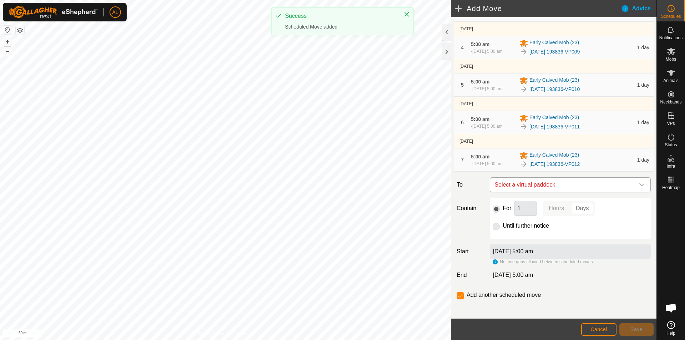
click at [553, 192] on span "Select a virtual paddock" at bounding box center [563, 185] width 143 height 14
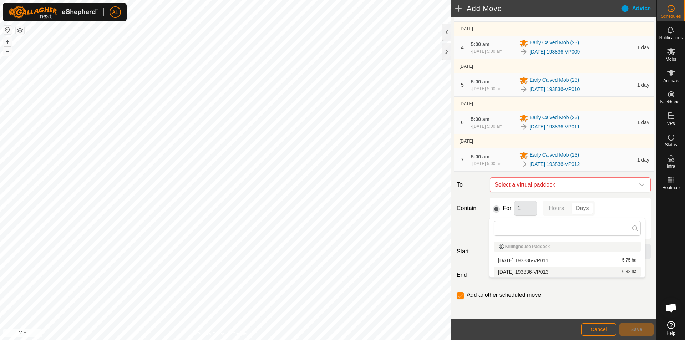
click at [551, 272] on li "2025-09-02 193836-VP013 6.32 ha" at bounding box center [567, 272] width 147 height 11
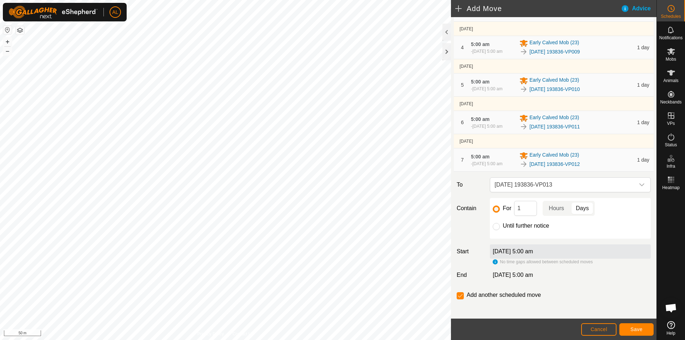
click at [528, 229] on label "Until further notice" at bounding box center [526, 226] width 46 height 6
click at [500, 230] on input "Until further notice" at bounding box center [496, 226] width 7 height 7
radio input "true"
checkbox input "false"
click at [631, 329] on span "Save" at bounding box center [636, 329] width 12 height 6
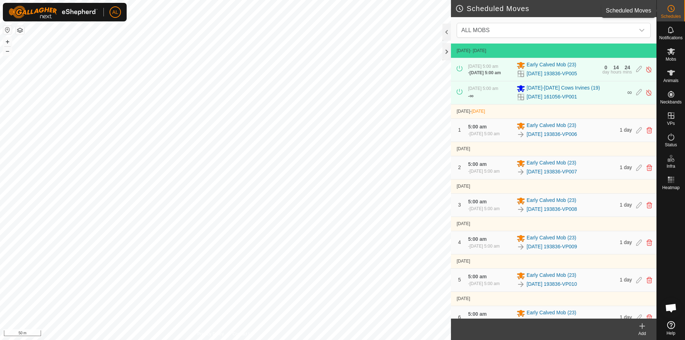
click at [679, 11] on div "Schedules" at bounding box center [671, 10] width 28 height 21
click at [674, 59] on span "Mobs" at bounding box center [671, 59] width 10 height 4
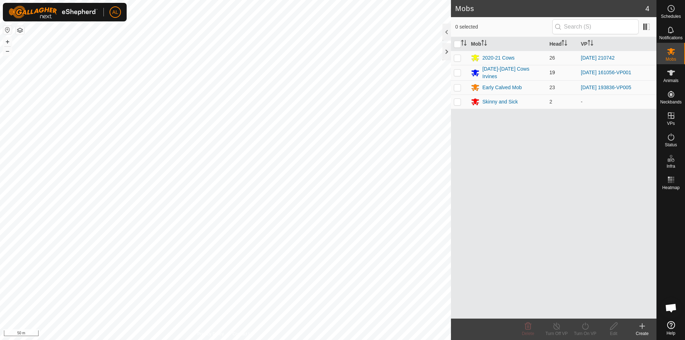
click at [456, 70] on p-checkbox at bounding box center [457, 73] width 7 height 6
checkbox input "true"
click at [675, 12] on es-schedule-vp-svg-icon at bounding box center [671, 8] width 13 height 11
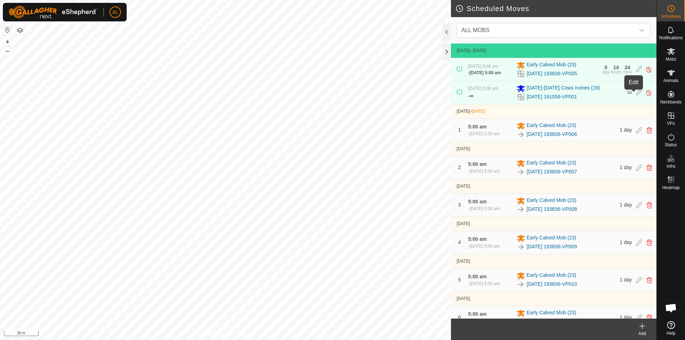
click at [636, 93] on icon at bounding box center [639, 92] width 6 height 7
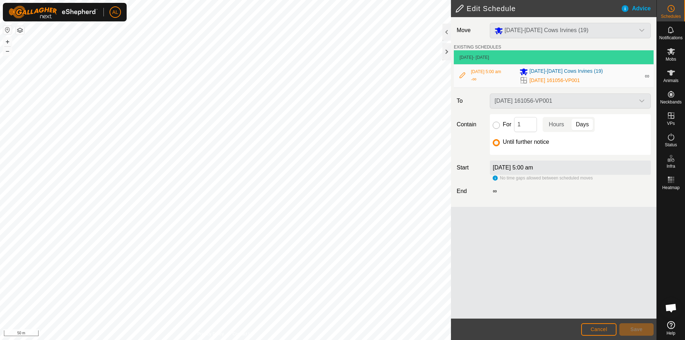
click at [499, 125] on input "For" at bounding box center [496, 125] width 7 height 7
radio input "true"
click at [641, 327] on span "Save" at bounding box center [636, 329] width 12 height 6
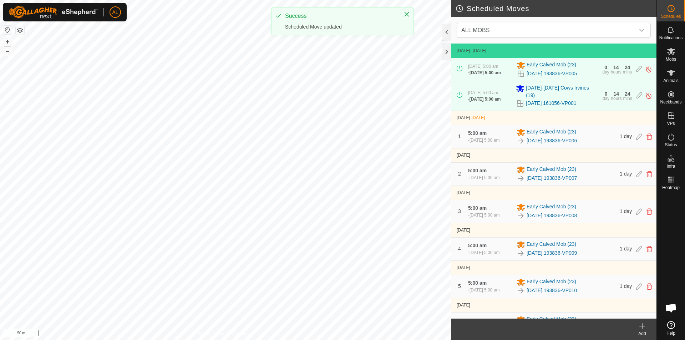
click at [642, 328] on icon at bounding box center [642, 326] width 0 height 5
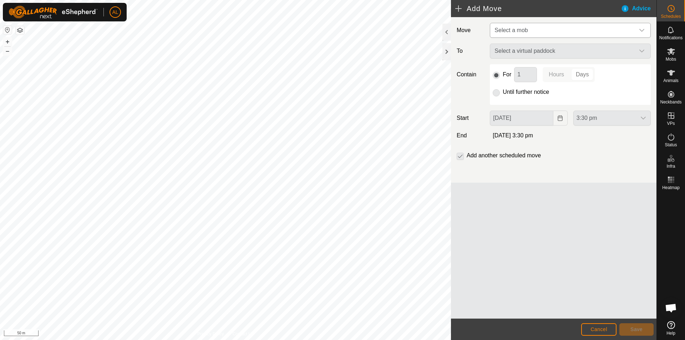
click at [537, 30] on span "Select a mob" at bounding box center [563, 30] width 143 height 14
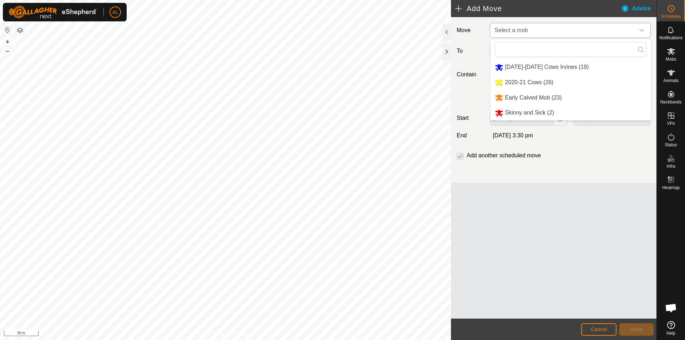
click at [528, 69] on li "2020-2021 Cows Irvines (19)" at bounding box center [571, 67] width 160 height 15
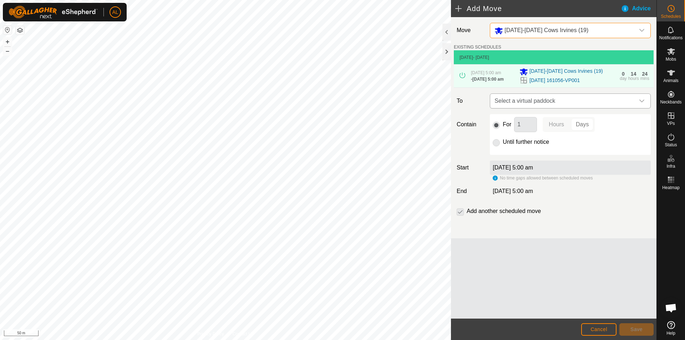
click at [554, 100] on span "Select a virtual paddock" at bounding box center [563, 101] width 143 height 14
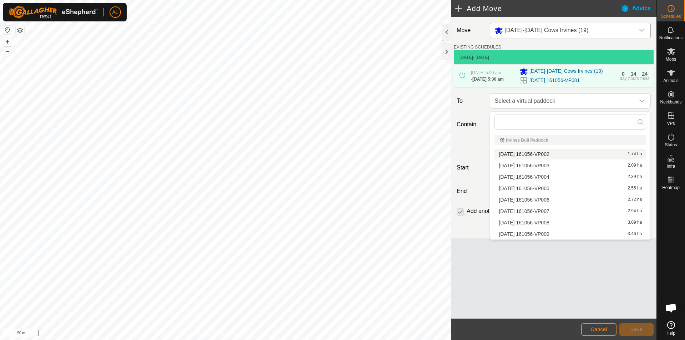
click at [551, 153] on li "2025-09-05 161056-VP002 1.74 ha" at bounding box center [570, 154] width 152 height 11
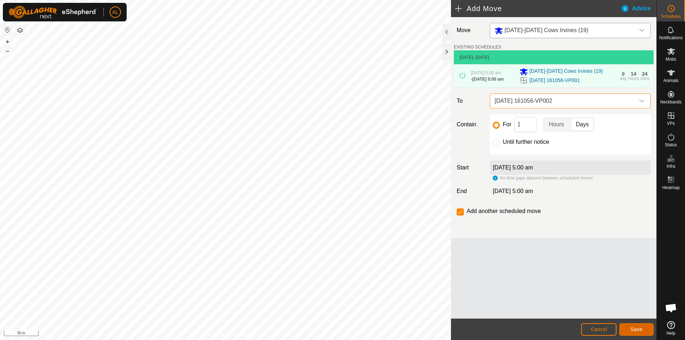
click at [625, 326] on button "Save" at bounding box center [636, 329] width 34 height 12
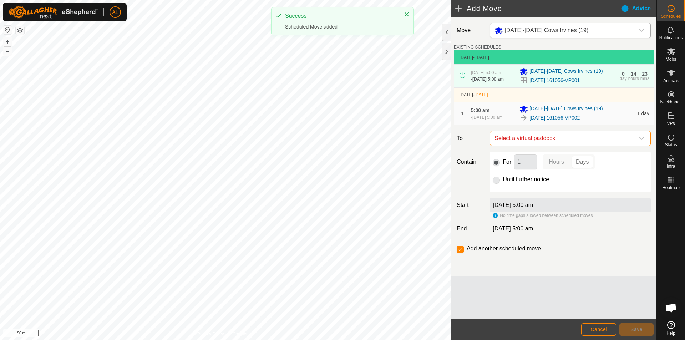
click at [562, 142] on span "Select a virtual paddock" at bounding box center [563, 138] width 143 height 14
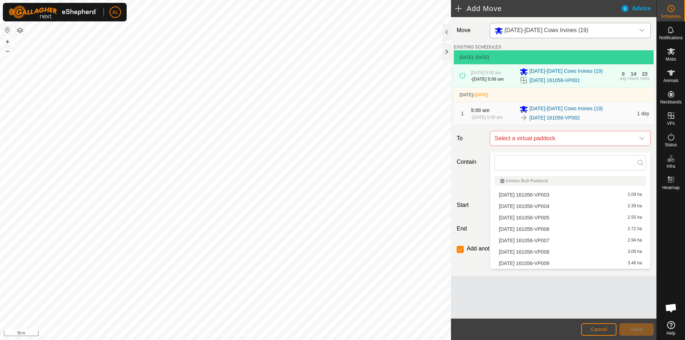
click at [560, 195] on li "2025-09-05 161056-VP003 2.09 ha" at bounding box center [570, 194] width 152 height 11
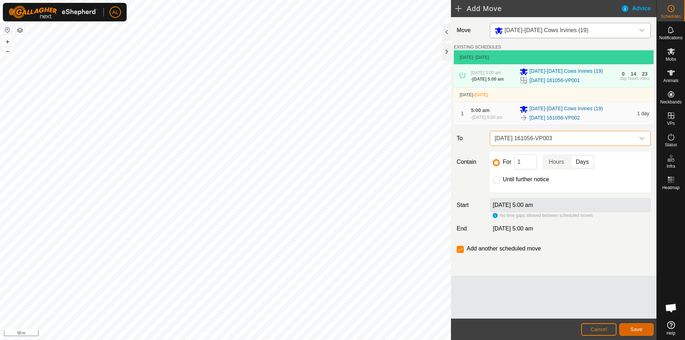
click at [637, 333] on button "Save" at bounding box center [636, 329] width 34 height 12
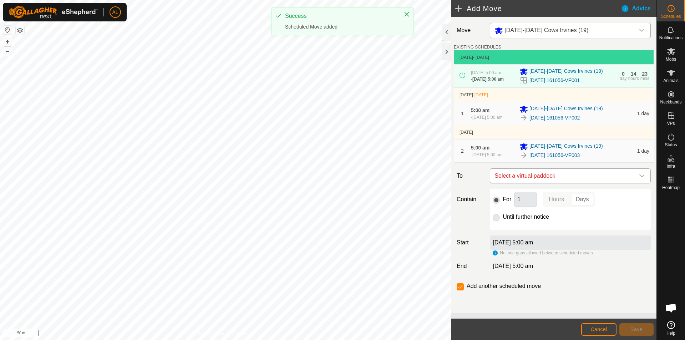
click at [546, 183] on span "Select a virtual paddock" at bounding box center [563, 176] width 143 height 14
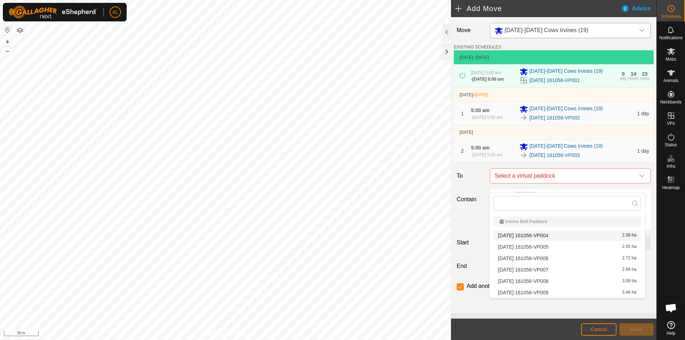
click at [556, 234] on li "2025-09-05 161056-VP004 2.39 ha" at bounding box center [567, 235] width 147 height 11
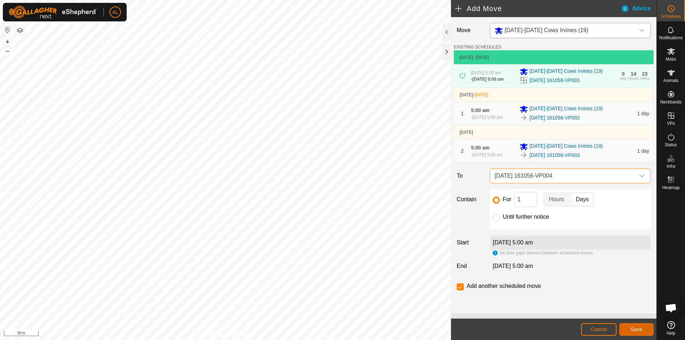
click at [644, 332] on button "Save" at bounding box center [636, 329] width 34 height 12
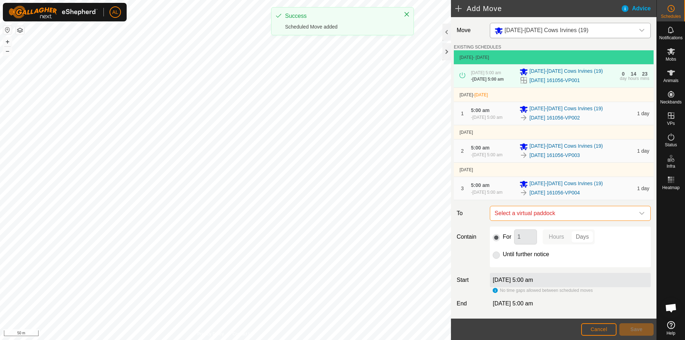
click at [558, 220] on span "Select a virtual paddock" at bounding box center [563, 213] width 143 height 14
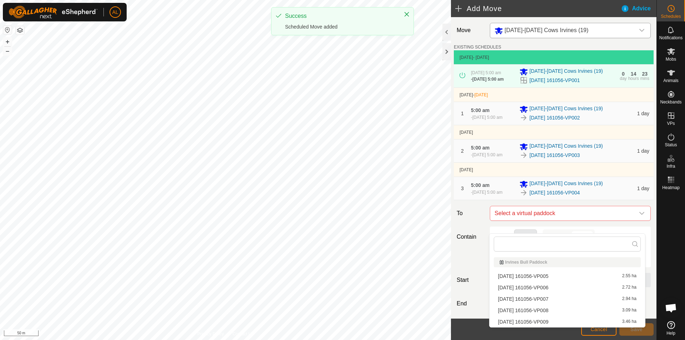
click at [554, 274] on li "2025-09-05 161056-VP005 2.55 ha" at bounding box center [567, 276] width 147 height 11
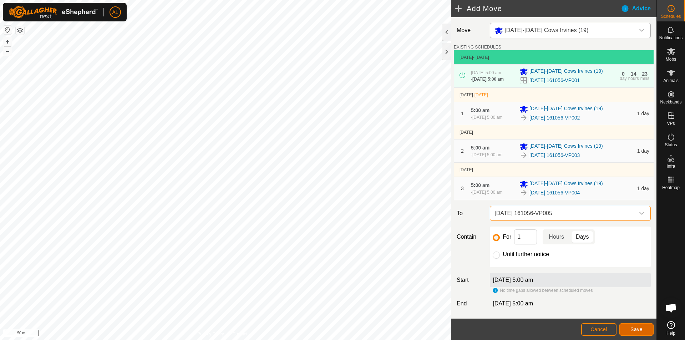
click at [628, 334] on button "Save" at bounding box center [636, 329] width 34 height 12
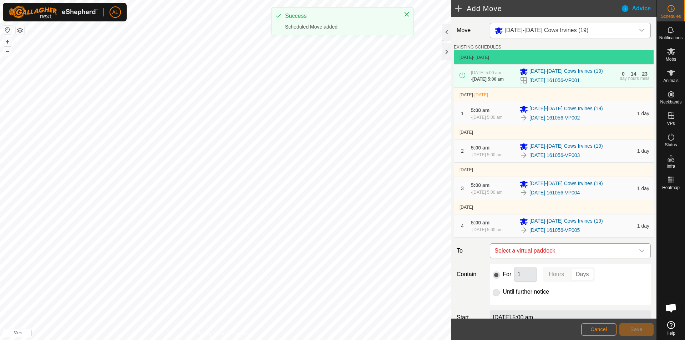
click at [532, 258] on span "Select a virtual paddock" at bounding box center [563, 251] width 143 height 14
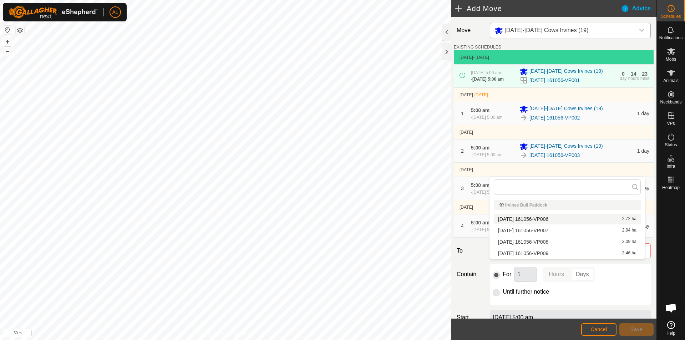
click at [567, 218] on li "2025-09-05 161056-VP006 2.72 ha" at bounding box center [567, 219] width 147 height 11
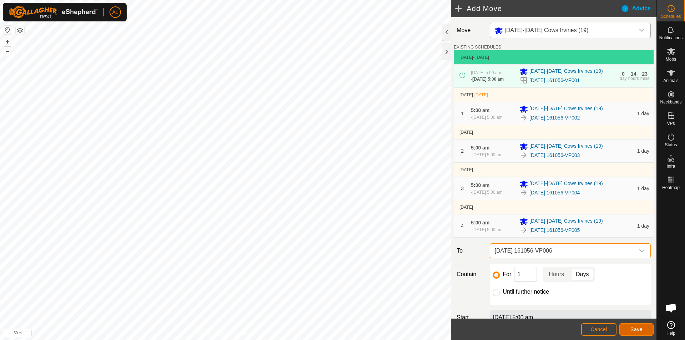
click at [632, 333] on button "Save" at bounding box center [636, 329] width 34 height 12
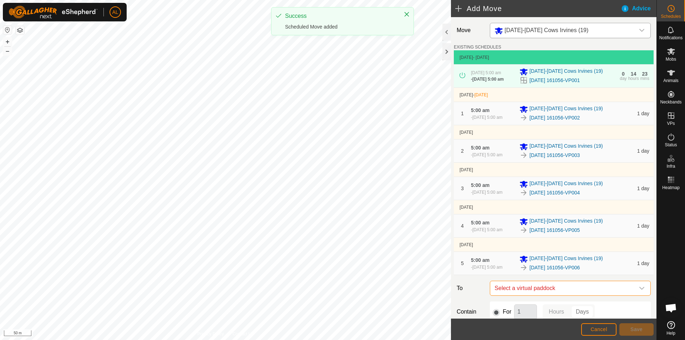
click at [577, 295] on span "Select a virtual paddock" at bounding box center [563, 288] width 143 height 14
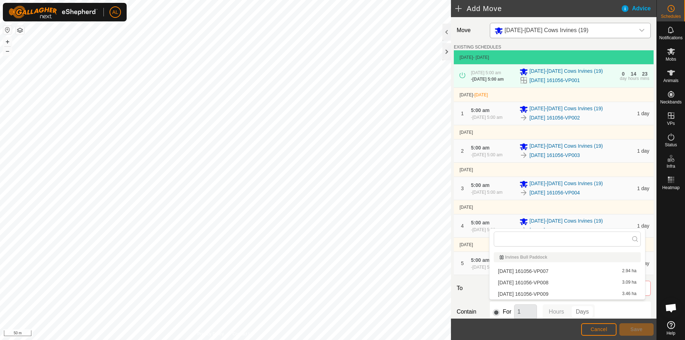
click at [542, 272] on li "2025-09-05 161056-VP007 2.94 ha" at bounding box center [567, 271] width 147 height 11
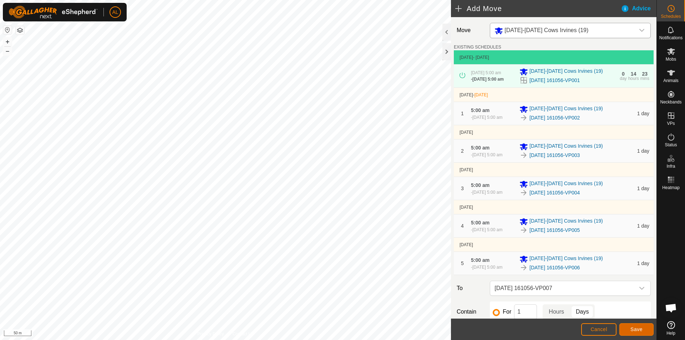
click at [639, 328] on span "Save" at bounding box center [636, 329] width 12 height 6
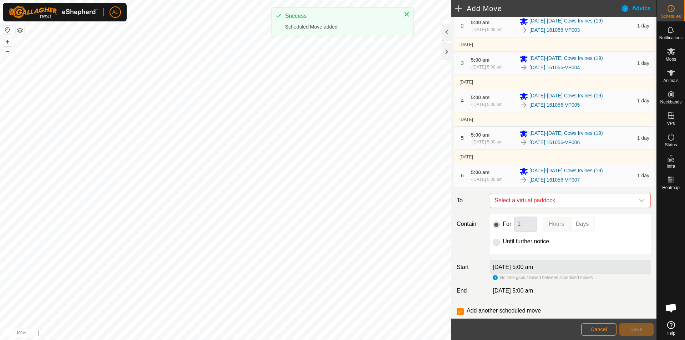
scroll to position [143, 0]
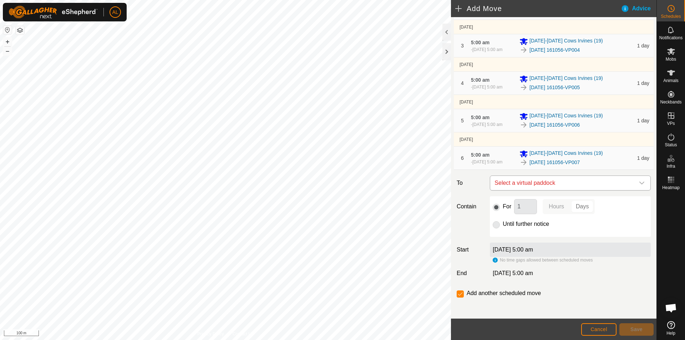
click at [567, 190] on span "Select a virtual paddock" at bounding box center [563, 183] width 143 height 14
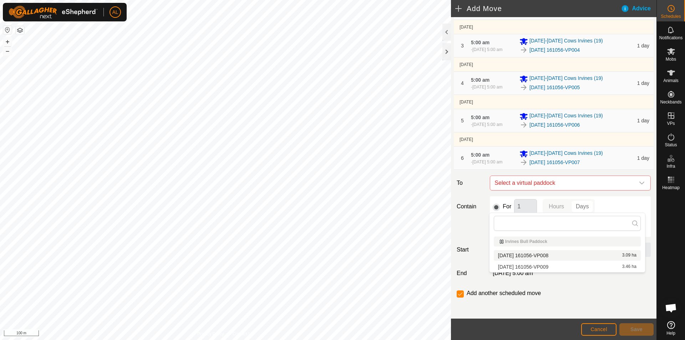
click at [553, 257] on li "2025-09-05 161056-VP008 3.09 ha" at bounding box center [567, 255] width 147 height 11
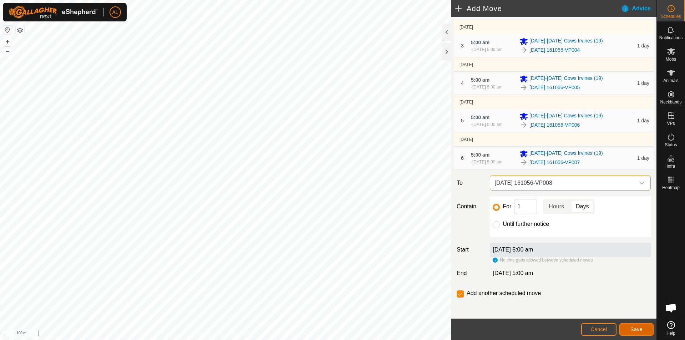
click at [635, 328] on span "Save" at bounding box center [636, 329] width 12 height 6
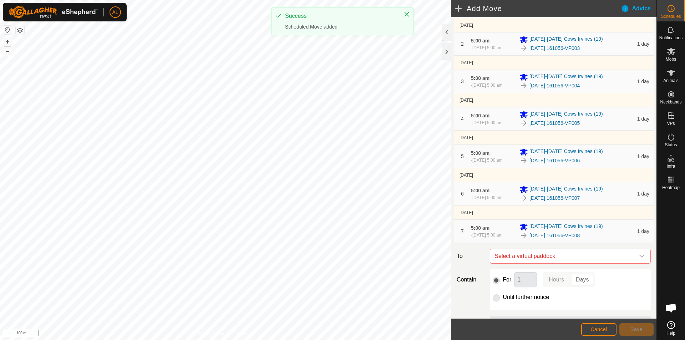
scroll to position [178, 0]
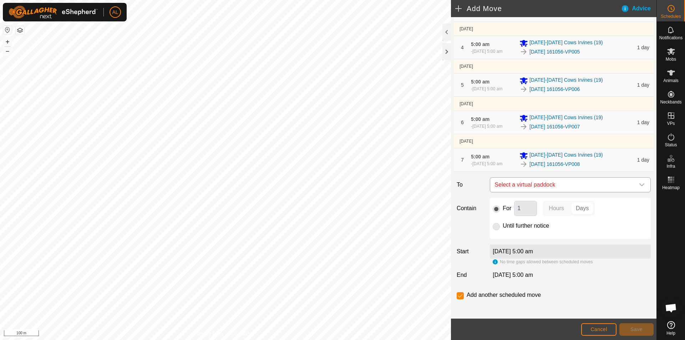
click at [541, 192] on span "Select a virtual paddock" at bounding box center [563, 185] width 143 height 14
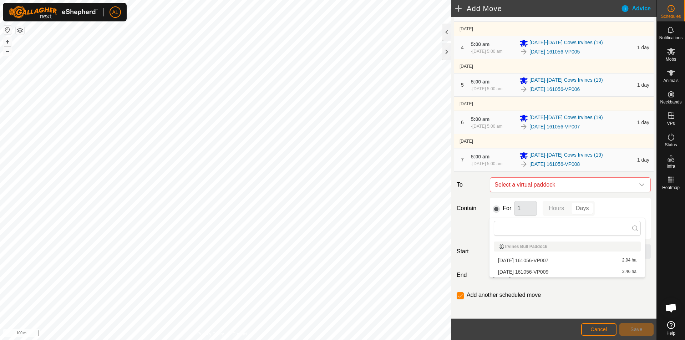
click at [553, 274] on li "2025-09-05 161056-VP009 3.46 ha" at bounding box center [567, 272] width 147 height 11
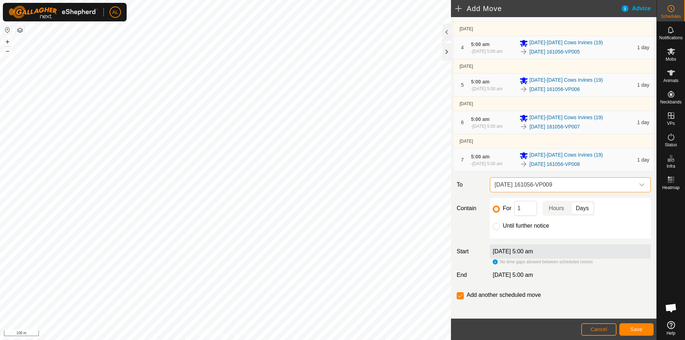
click at [537, 229] on label "Until further notice" at bounding box center [526, 226] width 46 height 6
click at [500, 230] on input "Until further notice" at bounding box center [496, 226] width 7 height 7
radio input "true"
checkbox input "false"
click at [636, 330] on span "Save" at bounding box center [636, 329] width 12 height 6
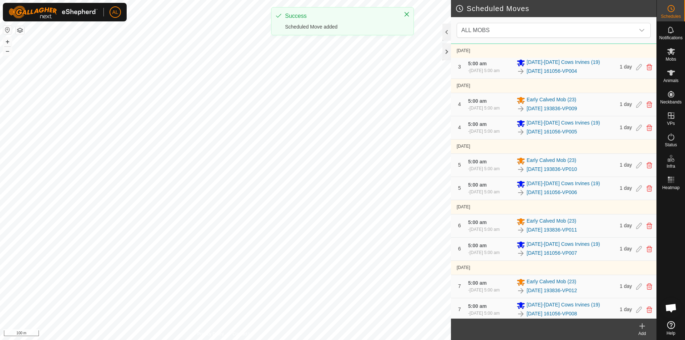
scroll to position [320, 0]
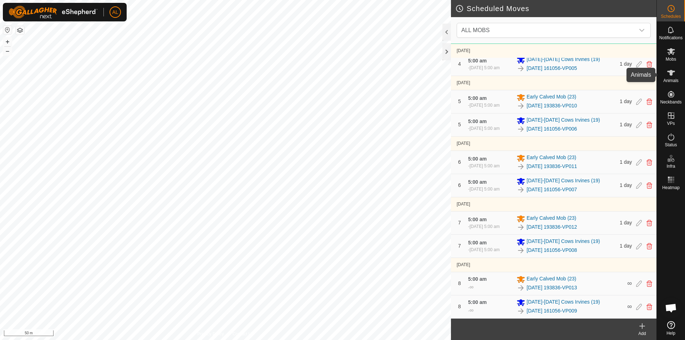
click at [674, 74] on icon at bounding box center [671, 73] width 9 height 9
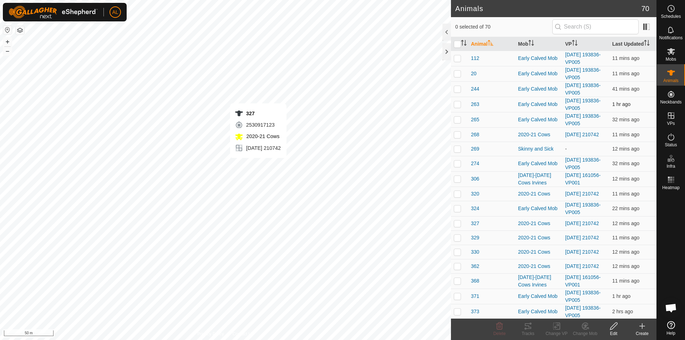
checkbox input "true"
checkbox input "false"
click at [263, 156] on div "378 1095543035 2020-21 Cows 2025-09-09 210742 + – ⇧ i 50 m" at bounding box center [225, 170] width 451 height 340
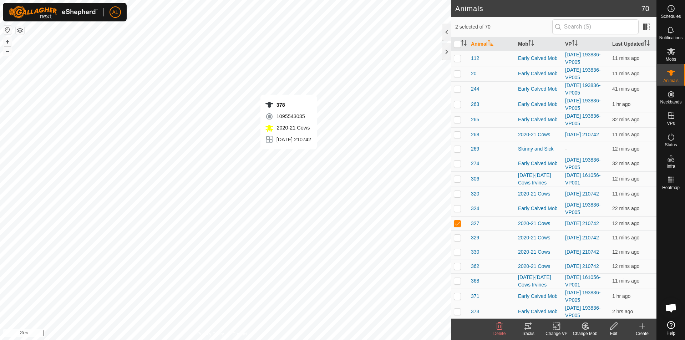
click at [289, 157] on div "378 1095543035 2020-21 Cows 2025-09-09 210742 + – ⇧ i 20 m" at bounding box center [225, 170] width 451 height 340
checkbox input "false"
click at [288, 174] on div "517 4047993374 2020-21 Cows 2025-09-09 210742 + – ⇧ i 20 m" at bounding box center [225, 170] width 451 height 340
click at [281, 176] on div "517 4047993374 2020-21 Cows 2025-09-09 210742 + – ⇧ i 20 m" at bounding box center [225, 170] width 451 height 340
checkbox input "false"
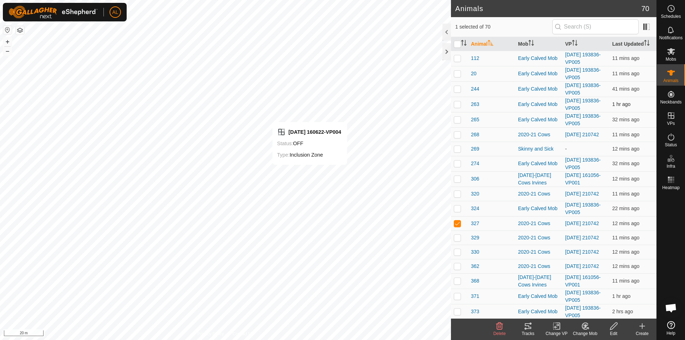
click at [328, 178] on div "2025-09-05 160622-VP004 Status: OFF Type: Inclusion Zone + – ⇧ i 20 m" at bounding box center [225, 170] width 451 height 340
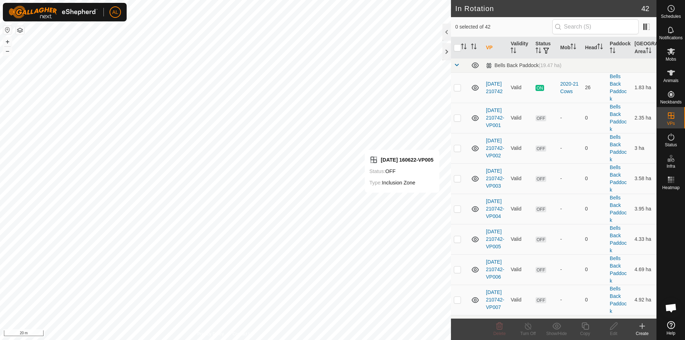
checkbox input "true"
click at [294, 157] on div "378 1095543035 2020-21 Cows 2025-09-09 210742 + – ⇧ i 20 m" at bounding box center [225, 170] width 451 height 340
click at [288, 160] on div "268 0780065813 2020-21 Cows 2025-09-09 210742 + – ⇧ i 20 m" at bounding box center [225, 170] width 451 height 340
click at [290, 167] on div "327 2530917123 2020-21 Cows 2025-09-09 210742 + – ⇧ i 20 m" at bounding box center [225, 170] width 451 height 340
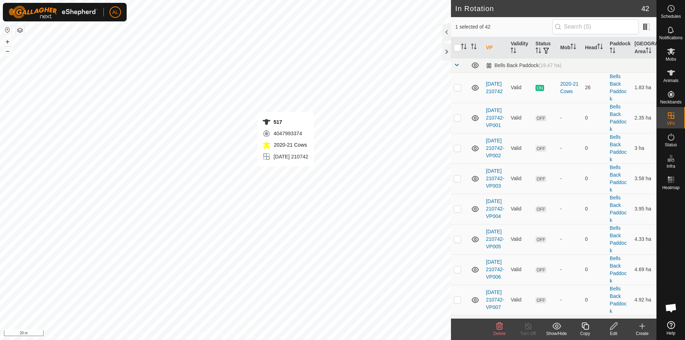
click at [286, 174] on div "517 4047993374 2020-21 Cows 2025-09-09 210742 + – ⇧ i 20 m" at bounding box center [225, 170] width 451 height 340
click at [282, 175] on div "517 4047993374 2020-21 Cows 2025-09-09 210742 + – ⇧ i 20 m" at bounding box center [225, 170] width 451 height 340
click at [285, 174] on div "517 4047993374 2020-21 Cows 2025-09-09 210742 + – ⇧ i 20 m" at bounding box center [225, 170] width 451 height 340
click at [280, 177] on div "497 3743537353 2020-21 Cows 2025-09-09 210742 + – ⇧ i 20 m" at bounding box center [225, 170] width 451 height 340
click at [356, 303] on div "390 2403902012 2020-21 Cows 2025-09-09 210742 + – ⇧ i 20 m" at bounding box center [225, 170] width 451 height 340
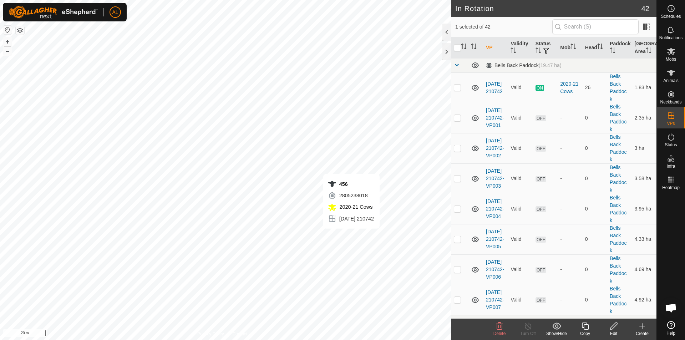
click at [351, 236] on div "456 2805238018 2020-21 Cows 2025-09-09 210742 + – ⇧ i 20 m" at bounding box center [225, 170] width 451 height 340
click at [676, 72] on es-animals-svg-icon at bounding box center [671, 72] width 13 height 11
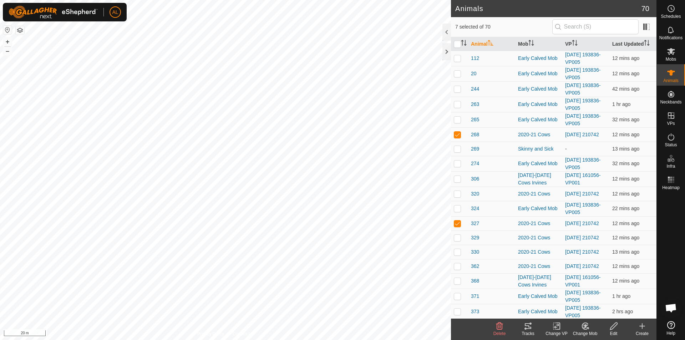
click at [583, 331] on div "Change Mob" at bounding box center [585, 333] width 29 height 6
click at [610, 295] on link "Choose Mob..." at bounding box center [606, 295] width 71 height 14
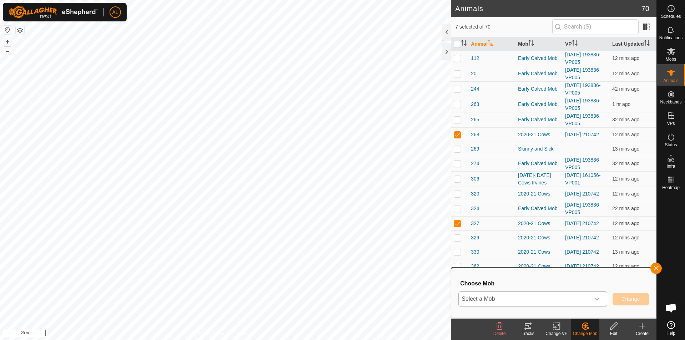
click at [487, 296] on span "Select a Mob" at bounding box center [524, 299] width 131 height 14
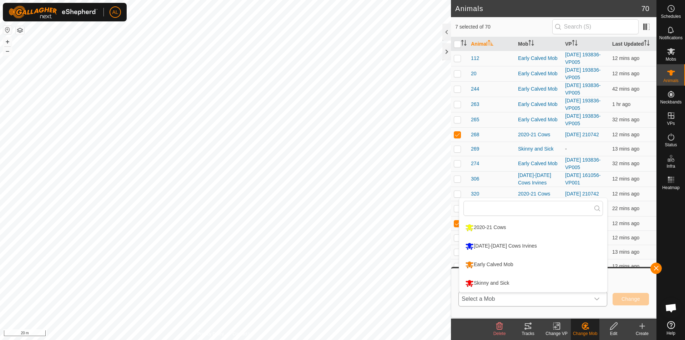
click at [502, 285] on li "Skinny and Sick" at bounding box center [533, 283] width 148 height 18
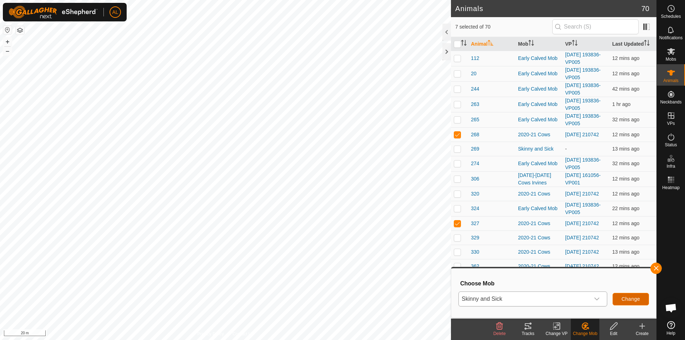
click at [643, 297] on button "Change" at bounding box center [631, 299] width 36 height 12
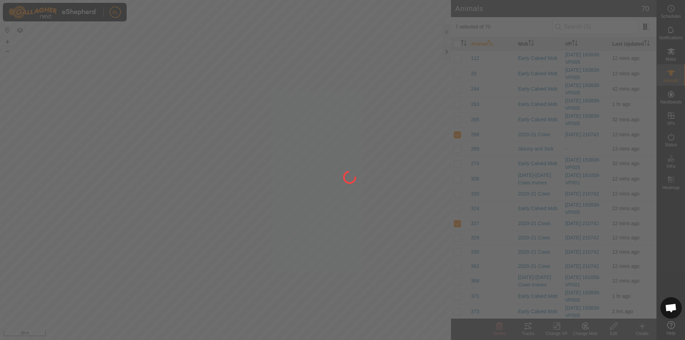
checkbox input "false"
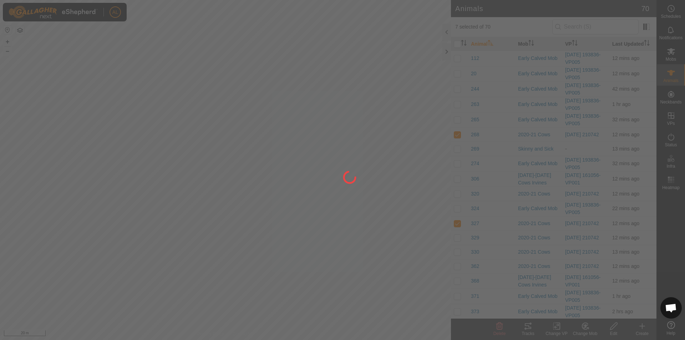
checkbox input "false"
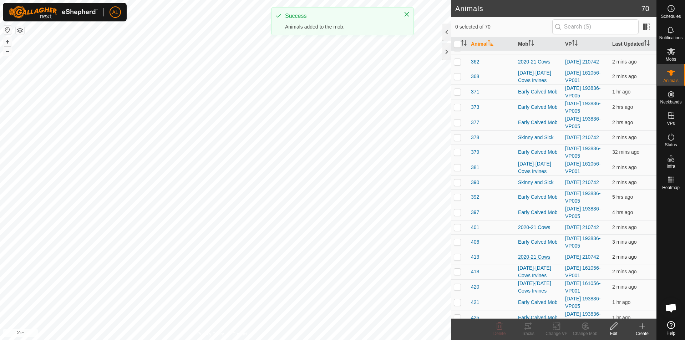
scroll to position [214, 0]
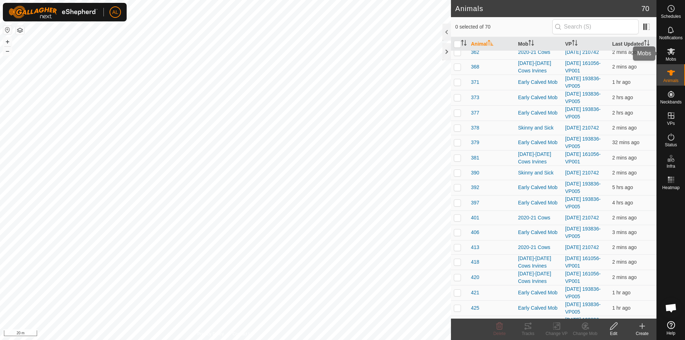
click at [674, 55] on icon at bounding box center [671, 51] width 9 height 9
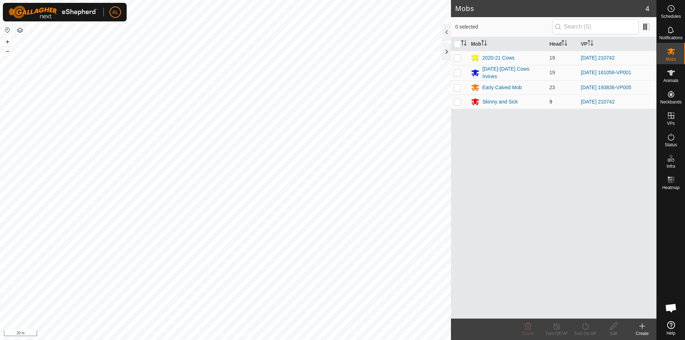
click at [462, 103] on td at bounding box center [459, 102] width 17 height 14
checkbox input "true"
click at [558, 328] on line at bounding box center [557, 327] width 6 height 6
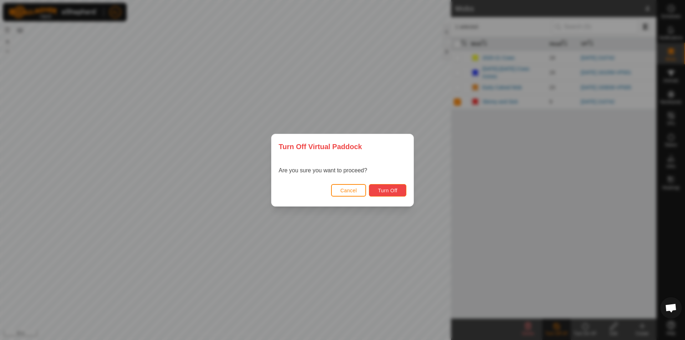
click at [378, 190] on span "Turn Off" at bounding box center [388, 191] width 20 height 6
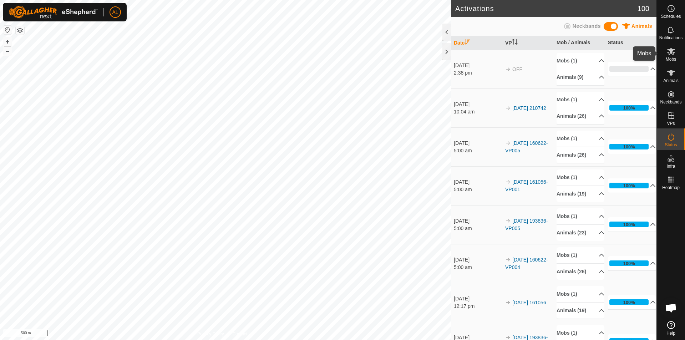
click at [674, 53] on icon at bounding box center [671, 51] width 8 height 7
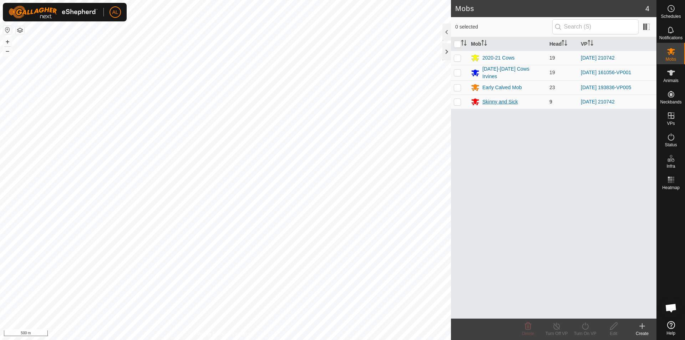
click at [496, 101] on div "Skinny and Sick" at bounding box center [500, 101] width 36 height 7
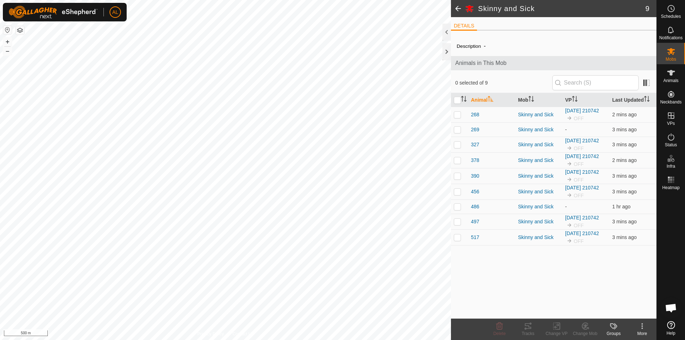
click at [643, 327] on icon at bounding box center [642, 326] width 9 height 9
click at [534, 278] on div "Description - Animals in This Mob 0 selected of 9 Animal Mob VP Last Updated 26…" at bounding box center [554, 177] width 206 height 283
click at [669, 63] on div "Mobs" at bounding box center [671, 53] width 28 height 21
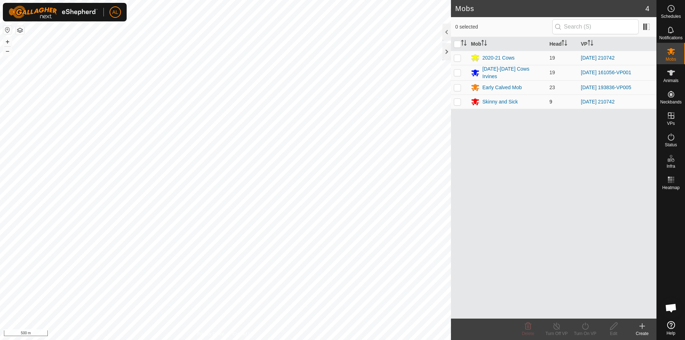
click at [457, 100] on p-checkbox at bounding box center [457, 102] width 7 height 6
checkbox input "true"
click at [614, 334] on div "Edit" at bounding box center [613, 333] width 29 height 6
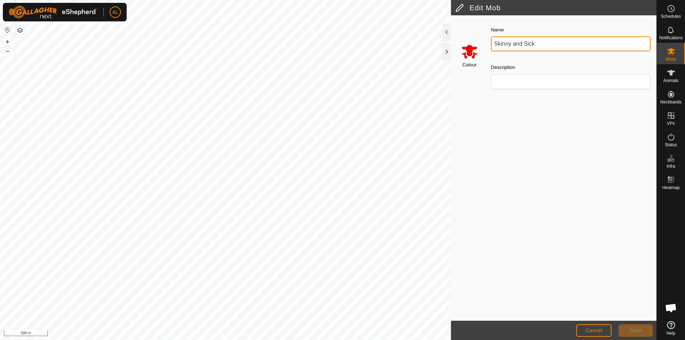
click at [407, 54] on div "Edit Mob Colour Name Skinny and Sick Description Cancel Save Privacy Policy Con…" at bounding box center [328, 170] width 656 height 340
type input "C"
type input "Collar Off Mob"
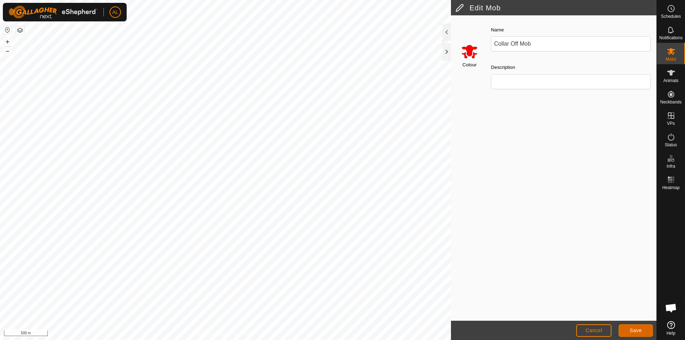
click at [632, 325] on button "Save" at bounding box center [636, 330] width 34 height 12
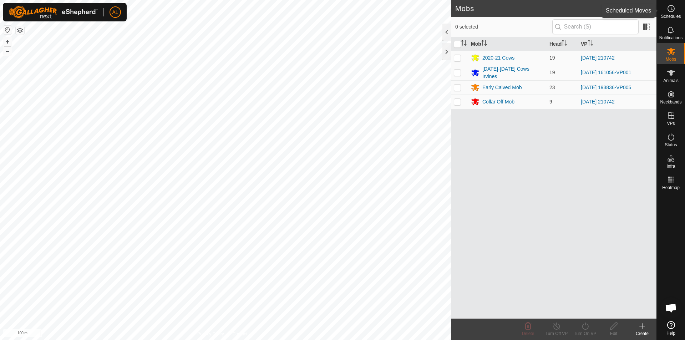
click at [677, 13] on es-schedule-vp-svg-icon at bounding box center [671, 8] width 13 height 11
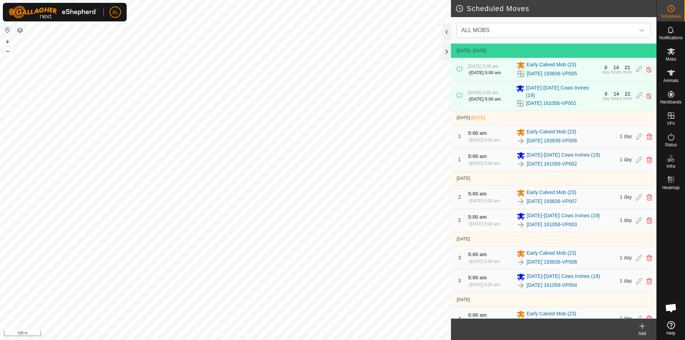
click at [651, 331] on div "Add" at bounding box center [642, 333] width 29 height 6
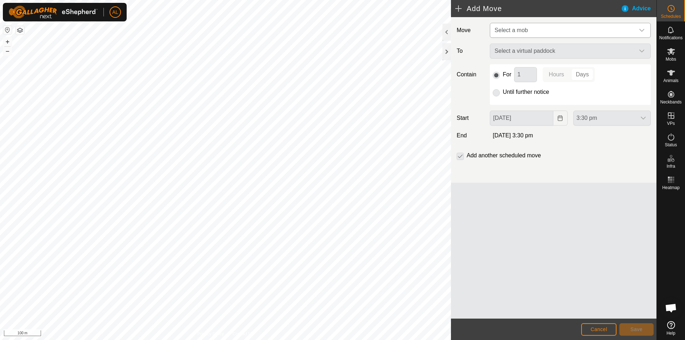
click at [534, 36] on span "Select a mob" at bounding box center [563, 30] width 143 height 14
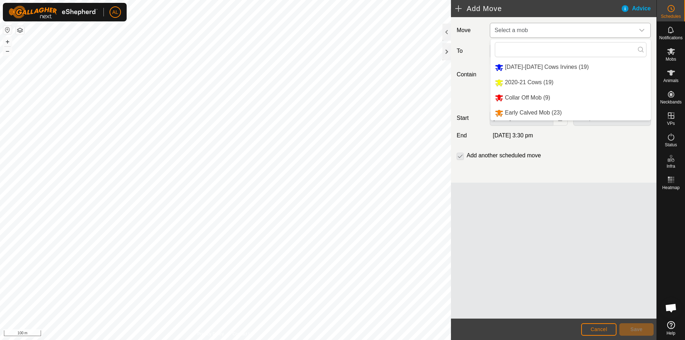
click at [523, 77] on li "2020-21 Cows (19)" at bounding box center [571, 82] width 160 height 15
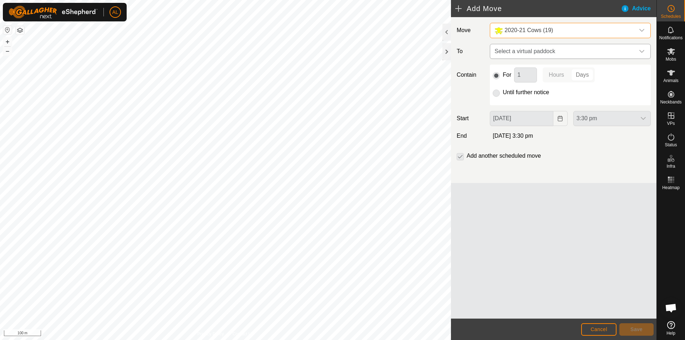
click at [536, 52] on span "Select a virtual paddock" at bounding box center [563, 51] width 143 height 14
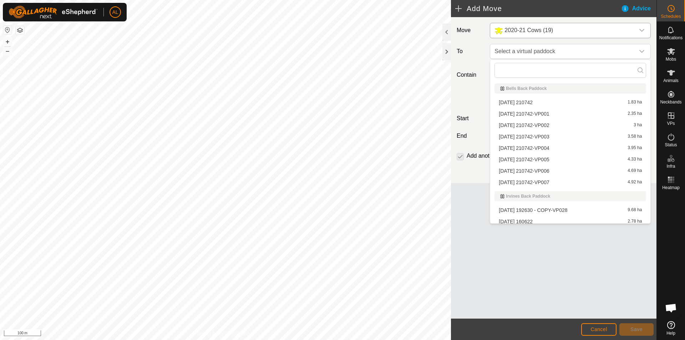
click at [537, 113] on li "2025-09-09 210742-VP001 2.35 ha" at bounding box center [570, 113] width 152 height 11
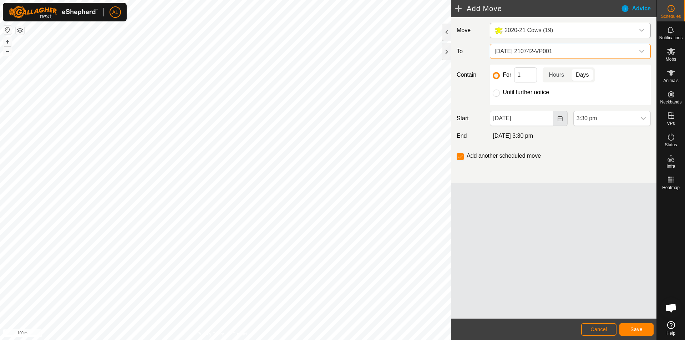
click at [564, 122] on button "Choose Date" at bounding box center [560, 118] width 14 height 15
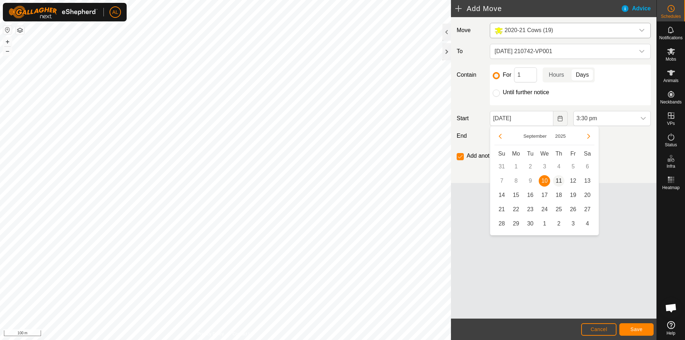
click at [562, 182] on span "11" at bounding box center [558, 180] width 11 height 11
type input "11 Sep, 2025"
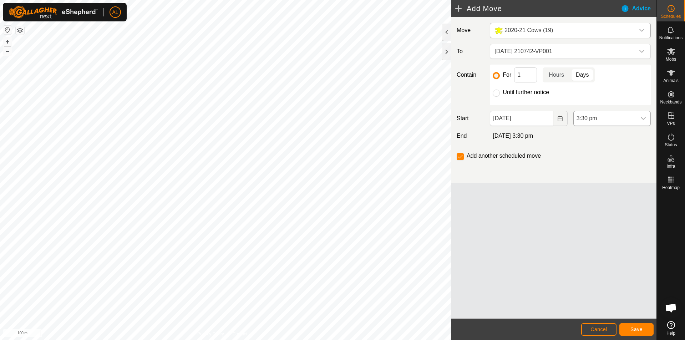
click at [624, 122] on span "3:30 pm" at bounding box center [605, 118] width 62 height 14
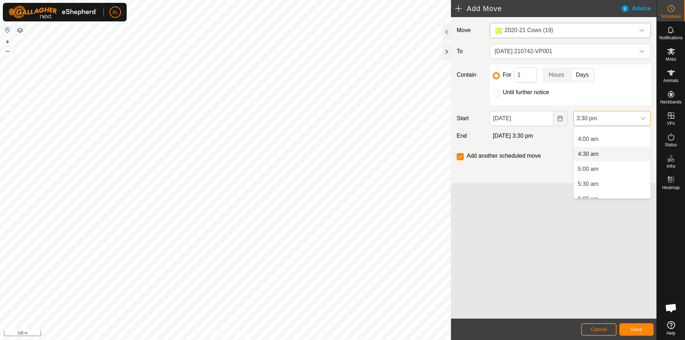
scroll to position [119, 0]
click at [600, 164] on li "5:00 am" at bounding box center [612, 165] width 77 height 14
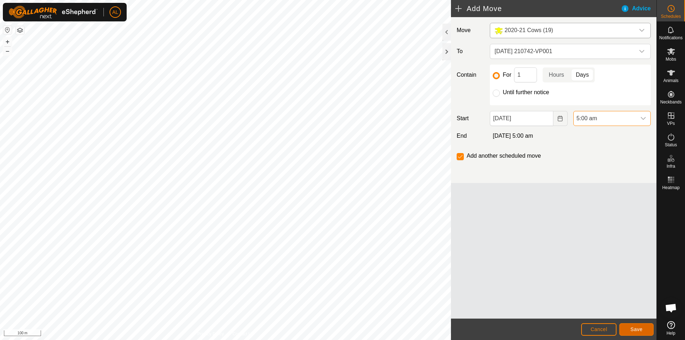
click at [635, 330] on span "Save" at bounding box center [636, 329] width 12 height 6
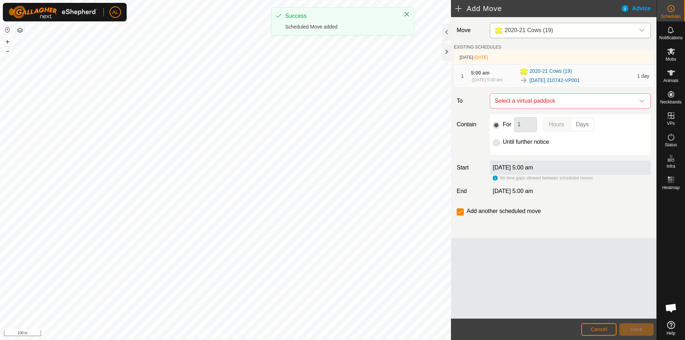
click at [536, 48] on div "EXISTING SCHEDULES 11 Sept 2025 - Tomorrow 1 5:00 am - 12 Sept 2025, 5:00 am 20…" at bounding box center [554, 66] width 200 height 44
click at [532, 107] on span "Select a virtual paddock" at bounding box center [563, 101] width 143 height 14
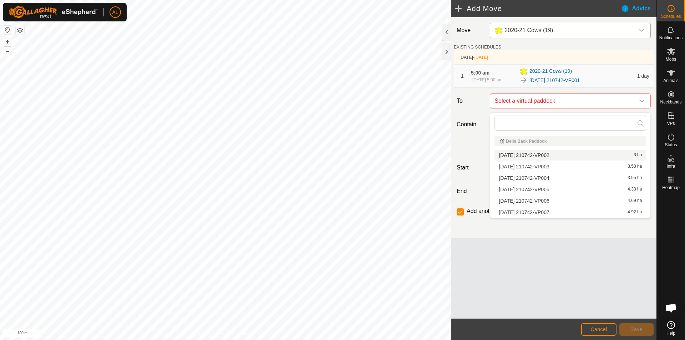
click at [531, 154] on li "2025-09-09 210742-VP002 3 ha" at bounding box center [570, 155] width 152 height 11
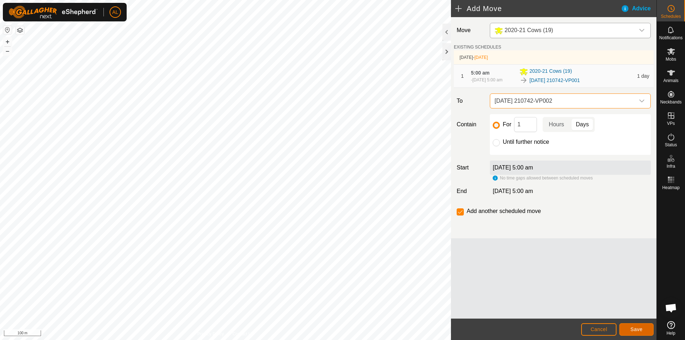
click at [632, 329] on span "Save" at bounding box center [636, 329] width 12 height 6
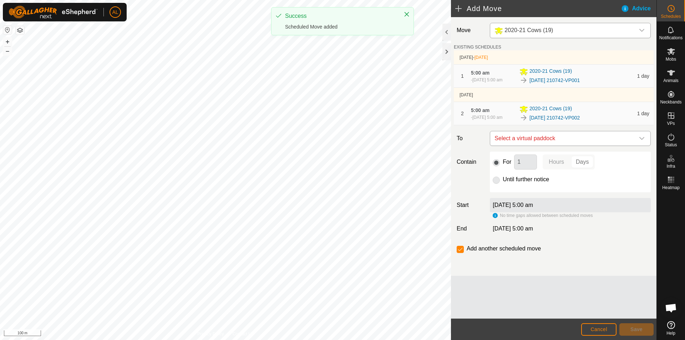
click at [553, 141] on span "Select a virtual paddock" at bounding box center [563, 138] width 143 height 14
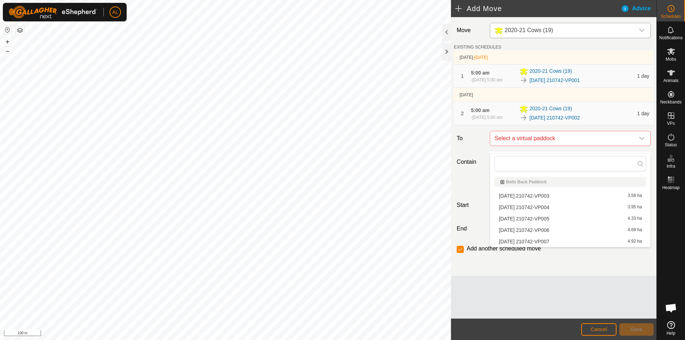
click at [554, 198] on li "2025-09-09 210742-VP003 3.58 ha" at bounding box center [570, 196] width 152 height 11
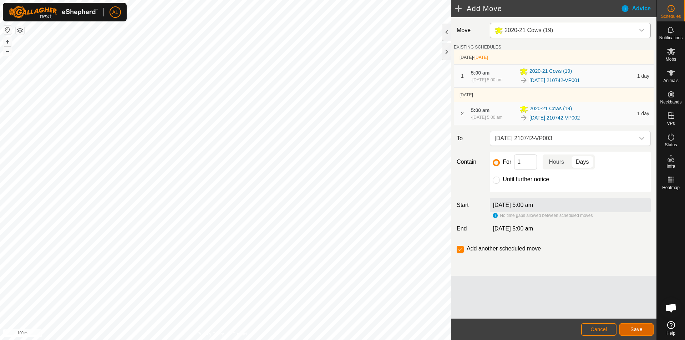
click at [628, 330] on button "Save" at bounding box center [636, 329] width 34 height 12
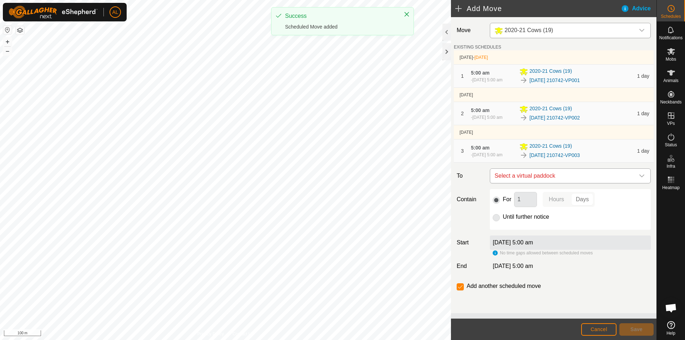
click at [559, 183] on span "Select a virtual paddock" at bounding box center [563, 176] width 143 height 14
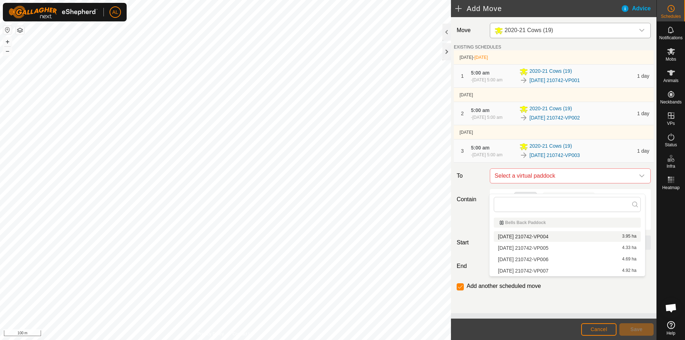
click at [567, 238] on li "2025-09-09 210742-VP004 3.95 ha" at bounding box center [567, 236] width 147 height 11
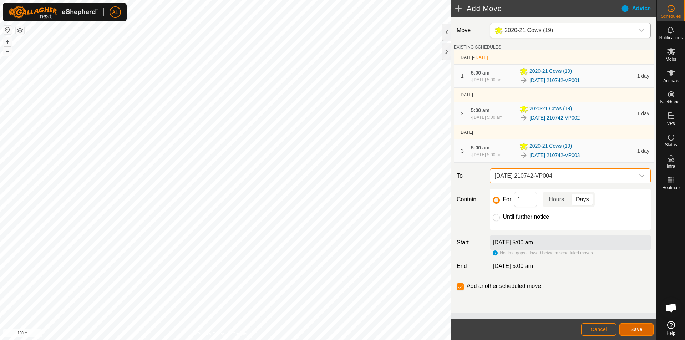
click at [633, 328] on span "Save" at bounding box center [636, 329] width 12 height 6
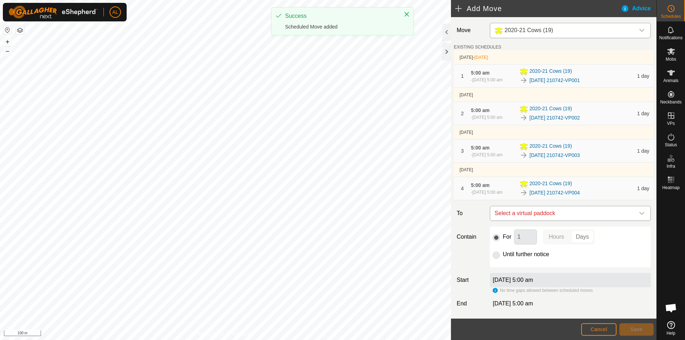
click at [554, 220] on span "Select a virtual paddock" at bounding box center [563, 213] width 143 height 14
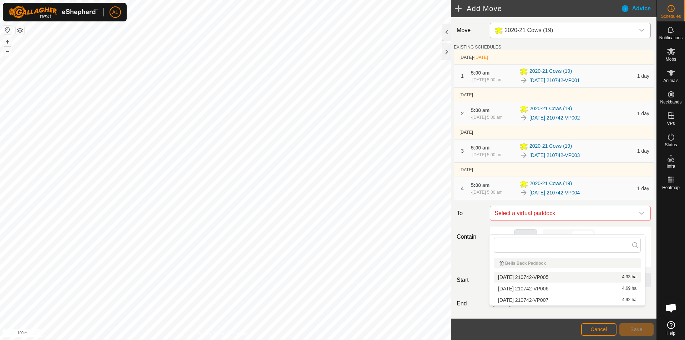
click at [558, 275] on li "2025-09-09 210742-VP005 4.33 ha" at bounding box center [567, 277] width 147 height 11
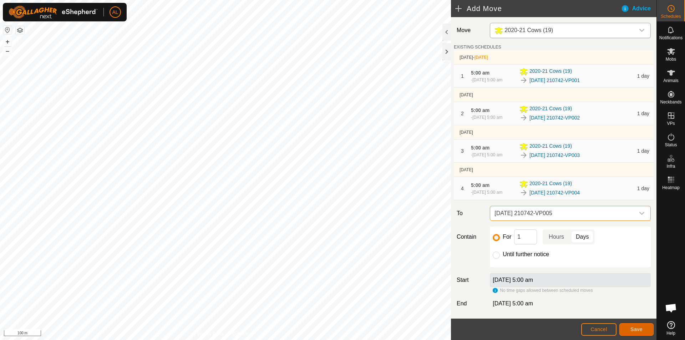
click at [647, 329] on button "Save" at bounding box center [636, 329] width 34 height 12
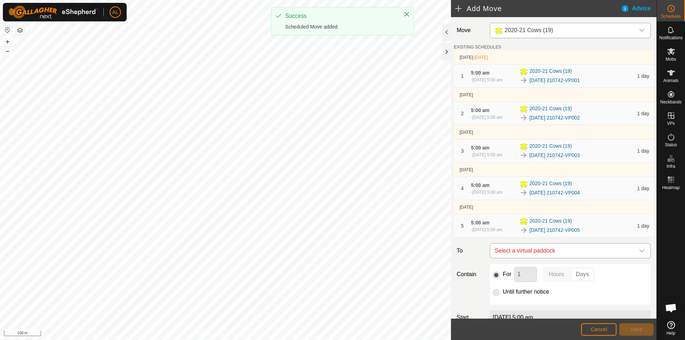
click at [575, 258] on span "Select a virtual paddock" at bounding box center [563, 251] width 143 height 14
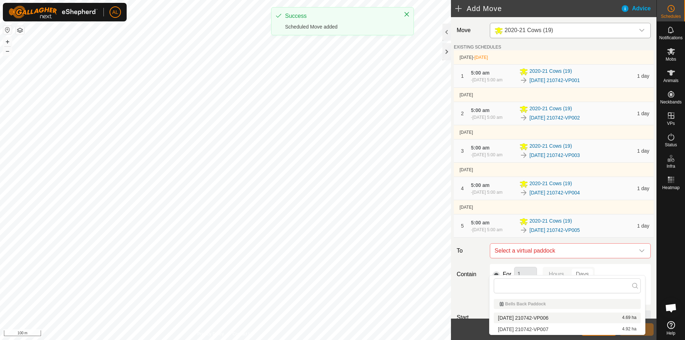
click at [569, 316] on li "2025-09-09 210742-VP006 4.69 ha" at bounding box center [567, 318] width 147 height 11
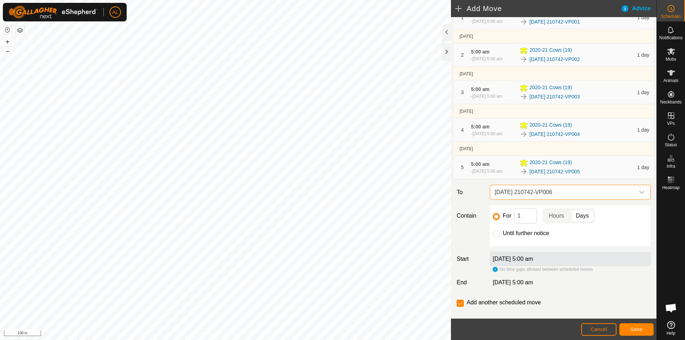
scroll to position [86, 0]
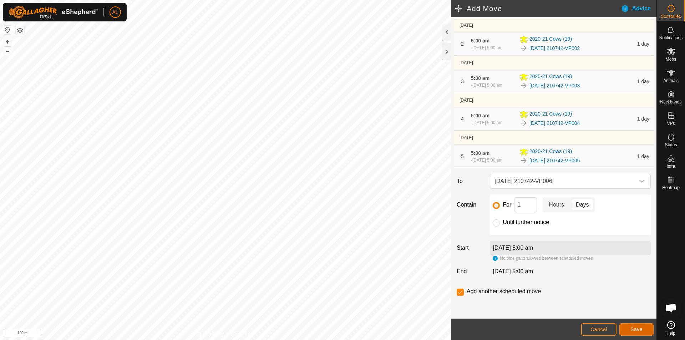
click at [643, 332] on button "Save" at bounding box center [636, 329] width 34 height 12
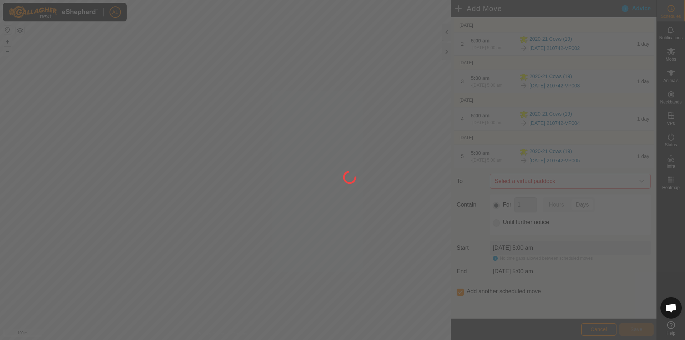
scroll to position [0, 0]
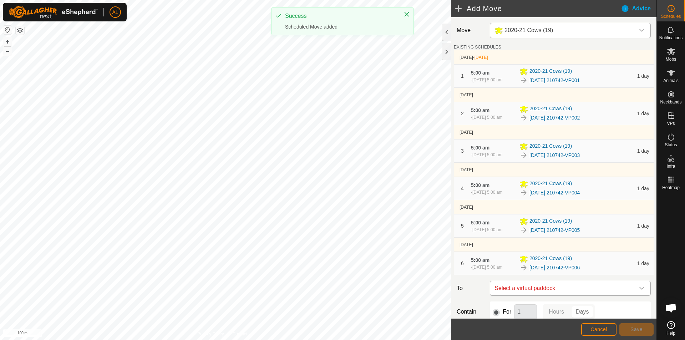
click at [617, 295] on span "Select a virtual paddock" at bounding box center [563, 288] width 143 height 14
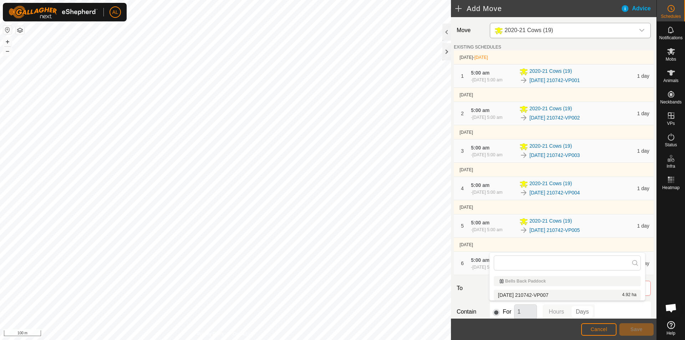
click at [606, 294] on li "2025-09-09 210742-VP007 4.92 ha" at bounding box center [567, 295] width 147 height 11
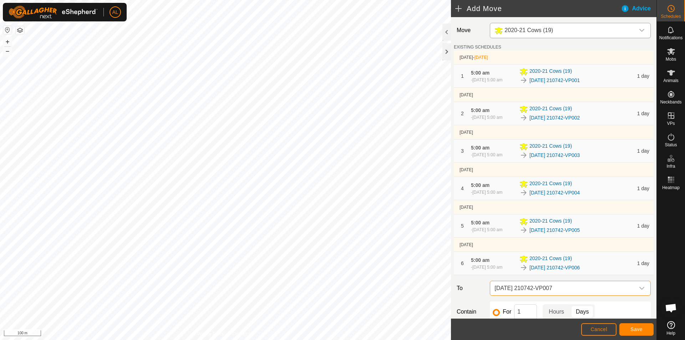
click at [616, 295] on span "2025-09-09 210742-VP007" at bounding box center [563, 288] width 143 height 14
click at [608, 294] on li "2025-09-09 210742-VP007 4.92 ha" at bounding box center [567, 295] width 147 height 11
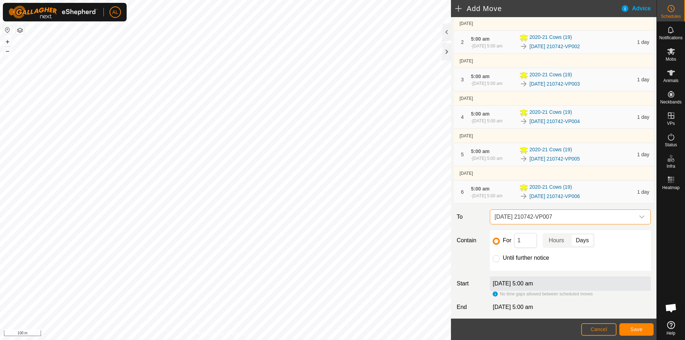
scroll to position [126, 0]
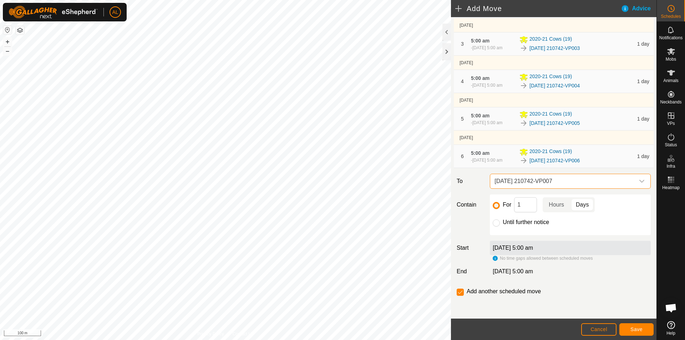
click at [528, 223] on label "Until further notice" at bounding box center [526, 222] width 46 height 6
click at [500, 223] on input "Until further notice" at bounding box center [496, 222] width 7 height 7
radio input "true"
checkbox input "false"
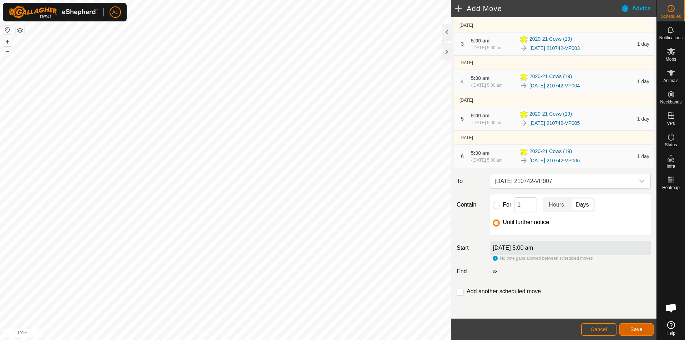
click at [642, 330] on span "Save" at bounding box center [636, 329] width 12 height 6
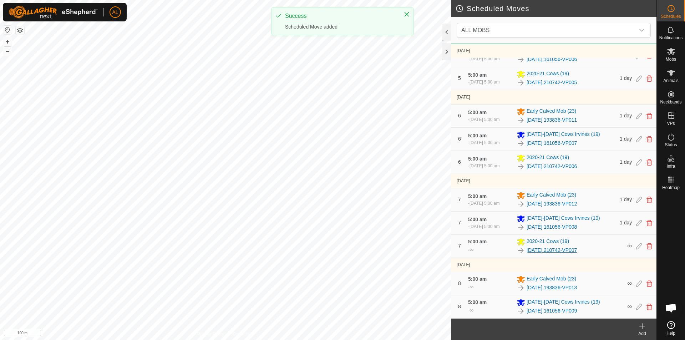
scroll to position [502, 0]
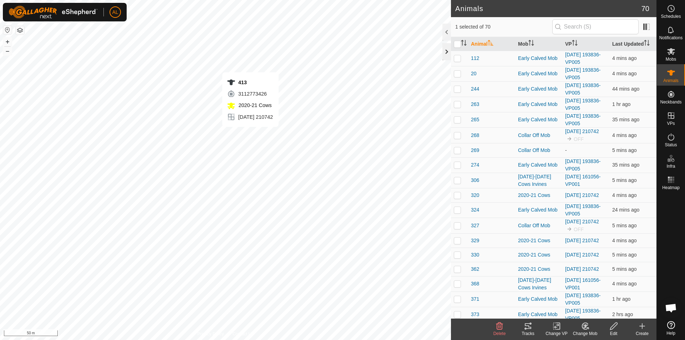
checkbox input "false"
checkbox input "true"
click at [529, 329] on icon at bounding box center [528, 326] width 9 height 9
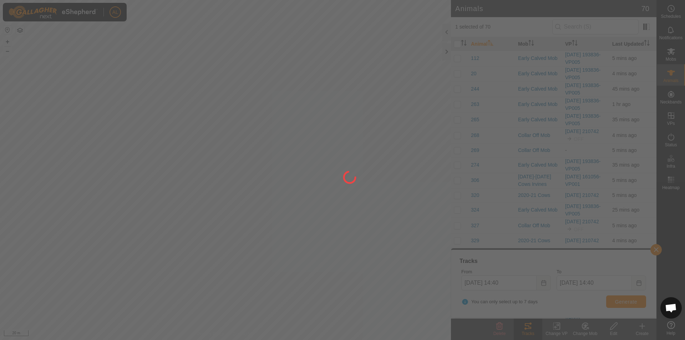
drag, startPoint x: 324, startPoint y: 258, endPoint x: 204, endPoint y: 204, distance: 132.0
click at [204, 204] on div at bounding box center [342, 170] width 685 height 340
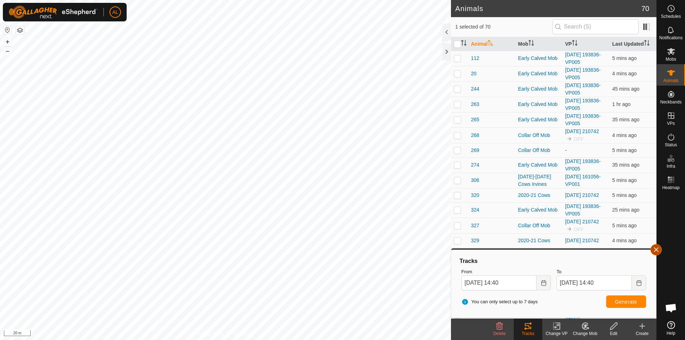
click at [660, 246] on button "button" at bounding box center [655, 249] width 11 height 11
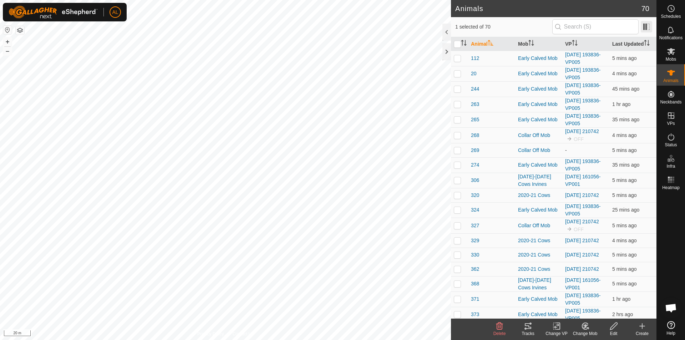
click at [649, 28] on span at bounding box center [646, 26] width 11 height 11
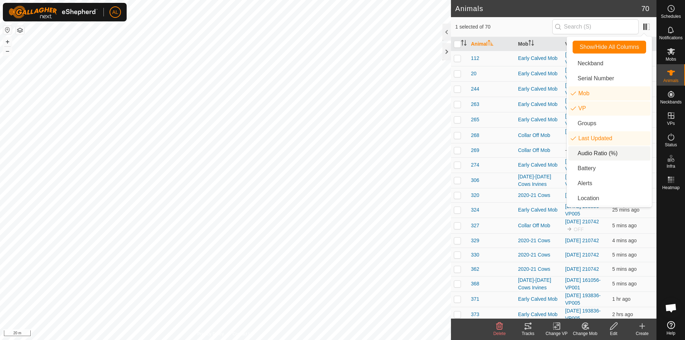
click at [596, 158] on li "Audio Ratio (%)" at bounding box center [609, 153] width 82 height 14
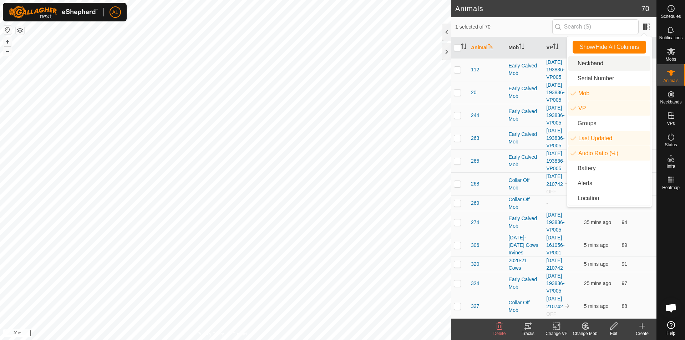
click at [653, 26] on div "1 selected of 70" at bounding box center [554, 27] width 206 height 20
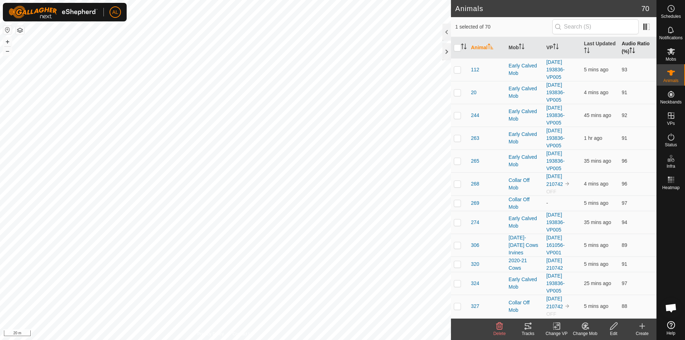
click at [633, 47] on th "Audio Ratio (%)" at bounding box center [638, 47] width 38 height 21
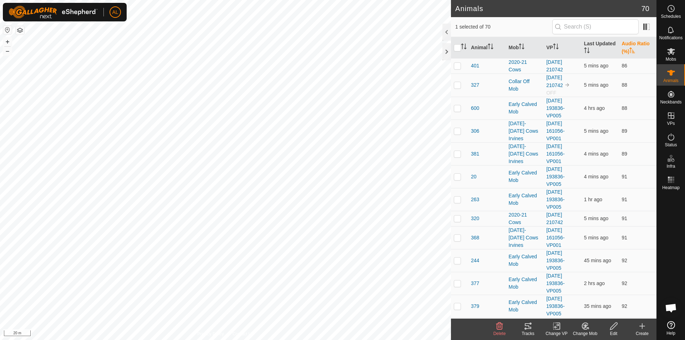
click at [633, 47] on th "Audio Ratio (%)" at bounding box center [638, 47] width 38 height 21
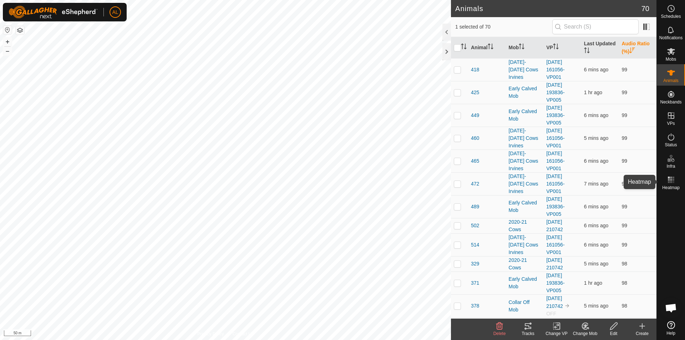
click at [671, 182] on rect at bounding box center [671, 182] width 2 height 2
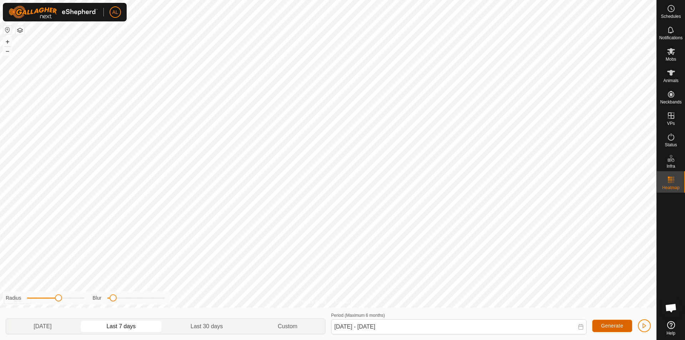
click at [613, 324] on span "Generate" at bounding box center [612, 326] width 22 height 6
